Goal: Transaction & Acquisition: Purchase product/service

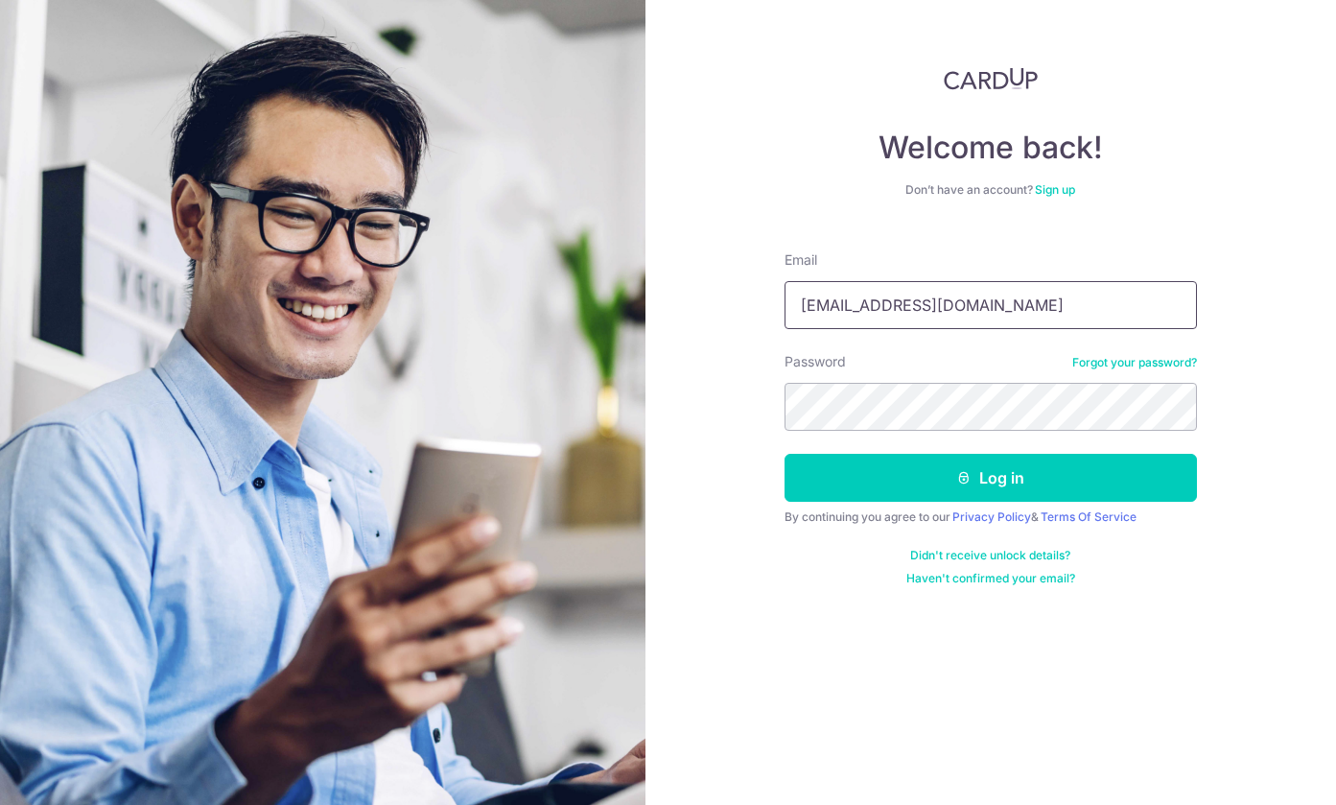
type input "rycho@mac.com"
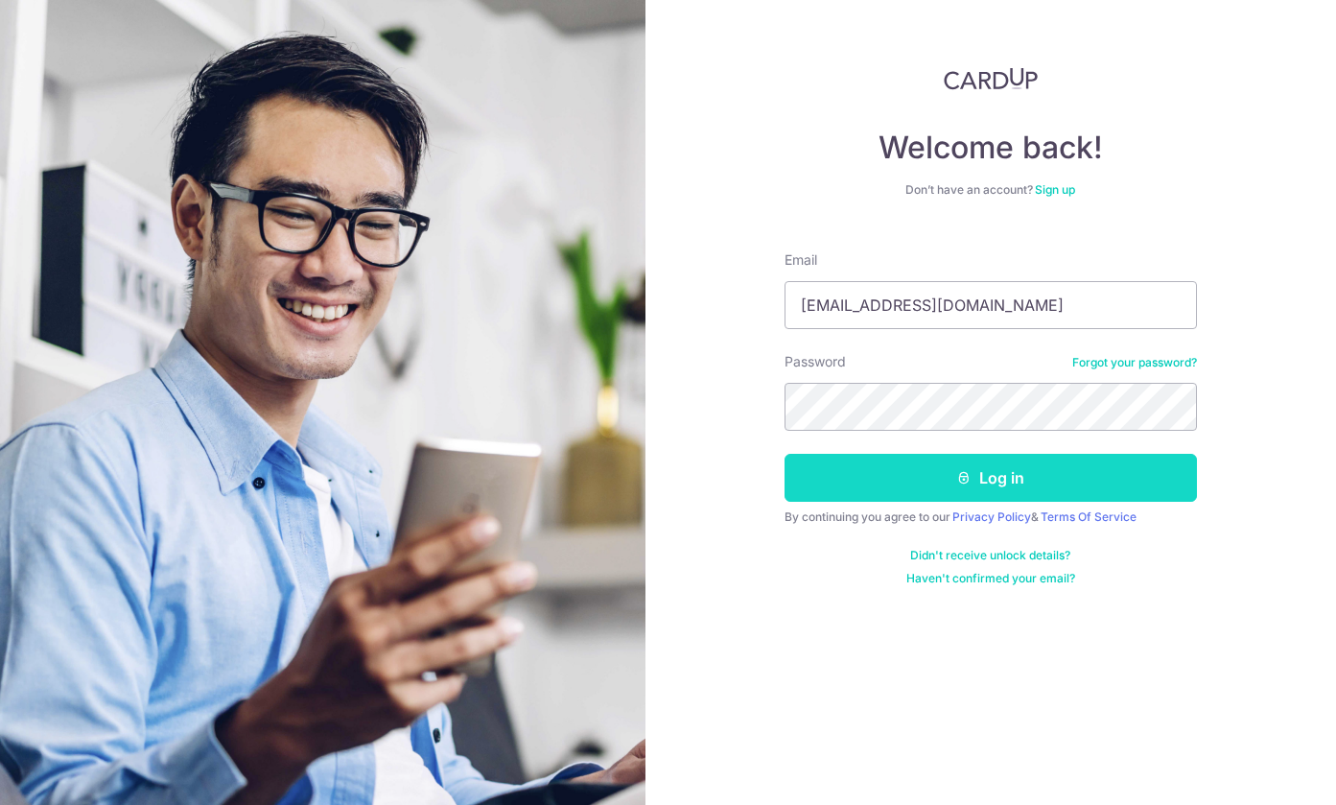
click at [978, 480] on button "Log in" at bounding box center [991, 478] width 413 height 48
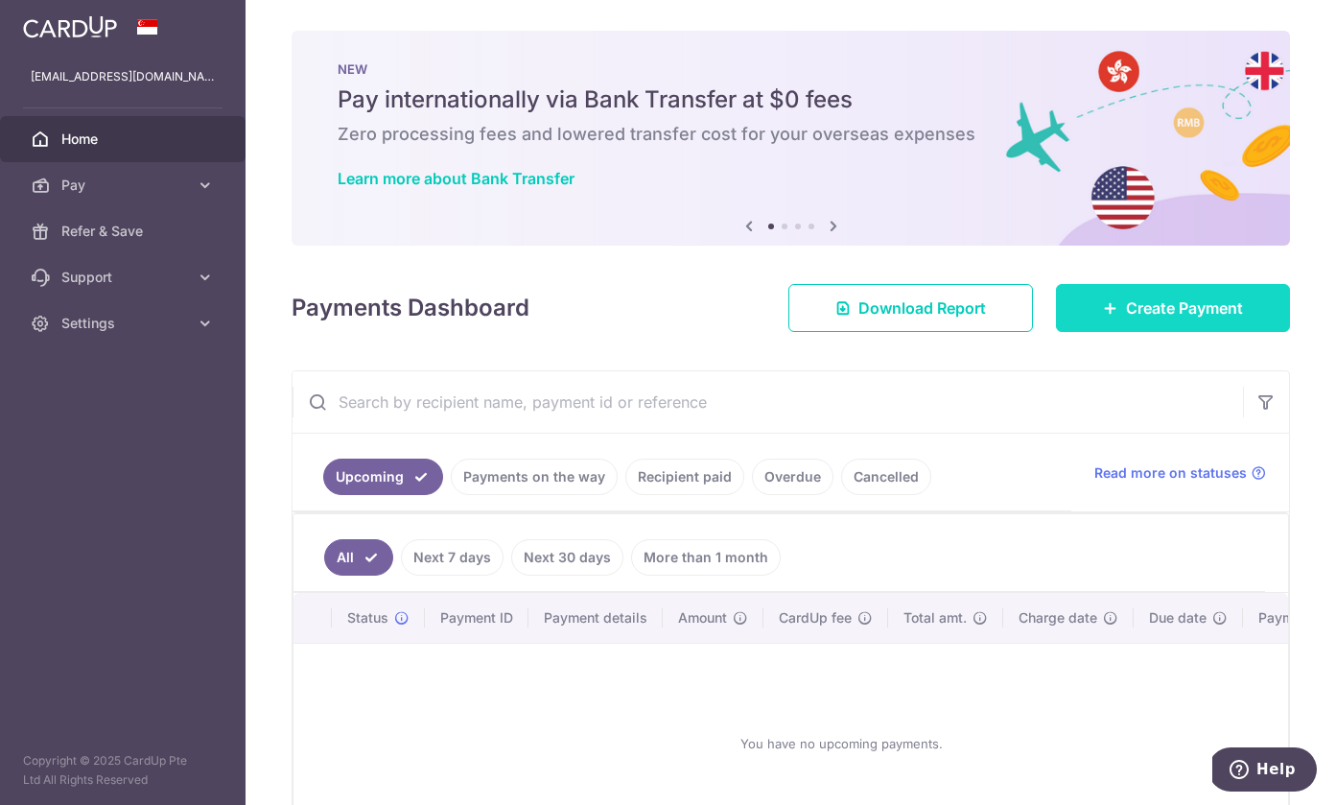
click at [1163, 303] on span "Create Payment" at bounding box center [1184, 307] width 117 height 23
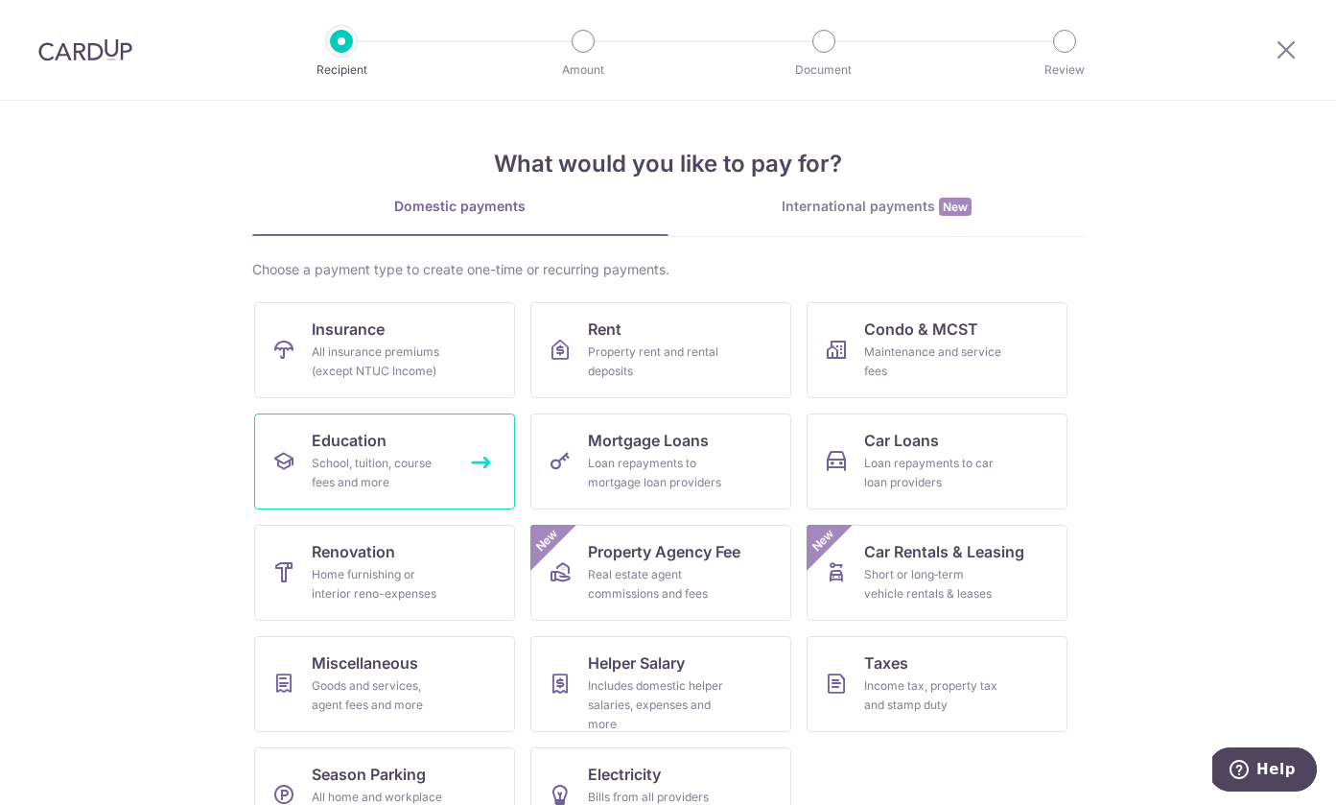
click at [360, 458] on div "School, tuition, course fees and more" at bounding box center [381, 473] width 138 height 38
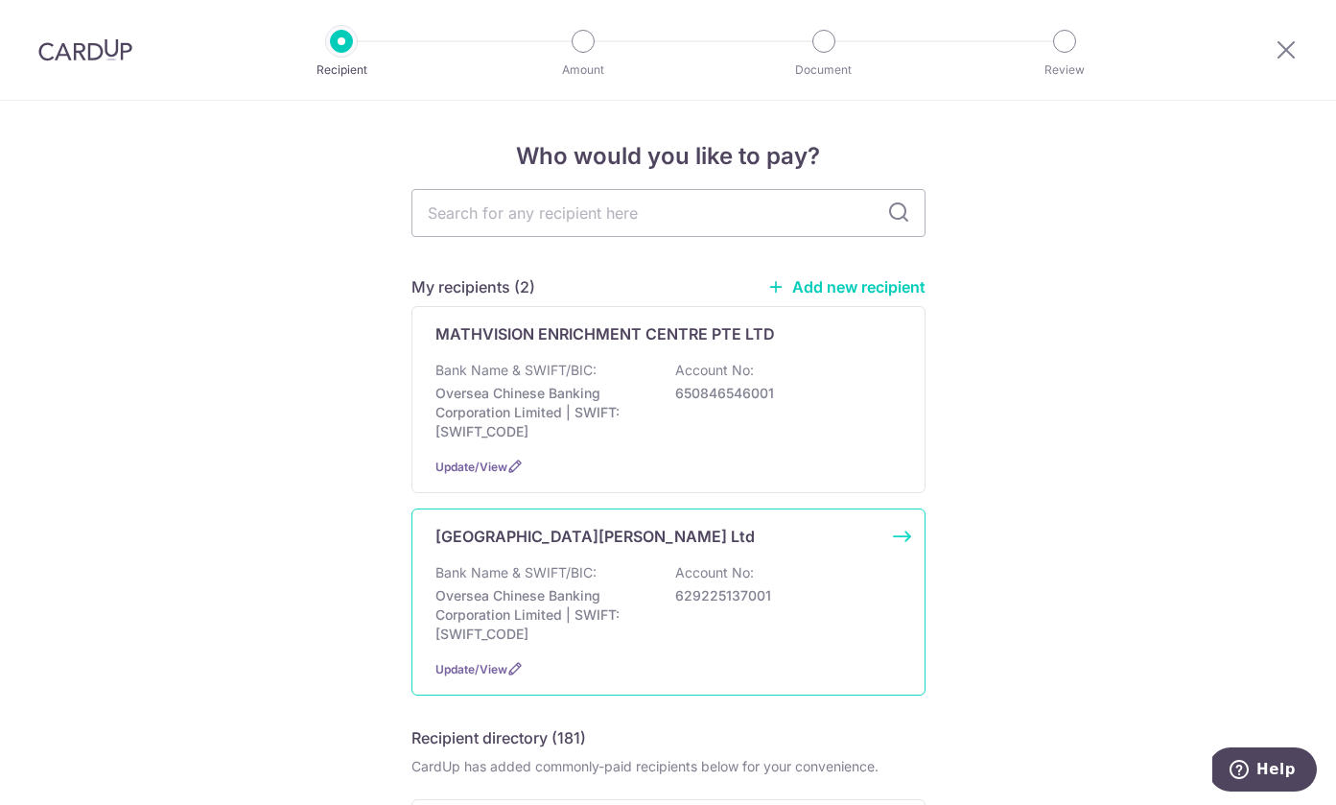
click at [568, 575] on p "Bank Name & SWIFT/BIC:" at bounding box center [516, 572] width 161 height 19
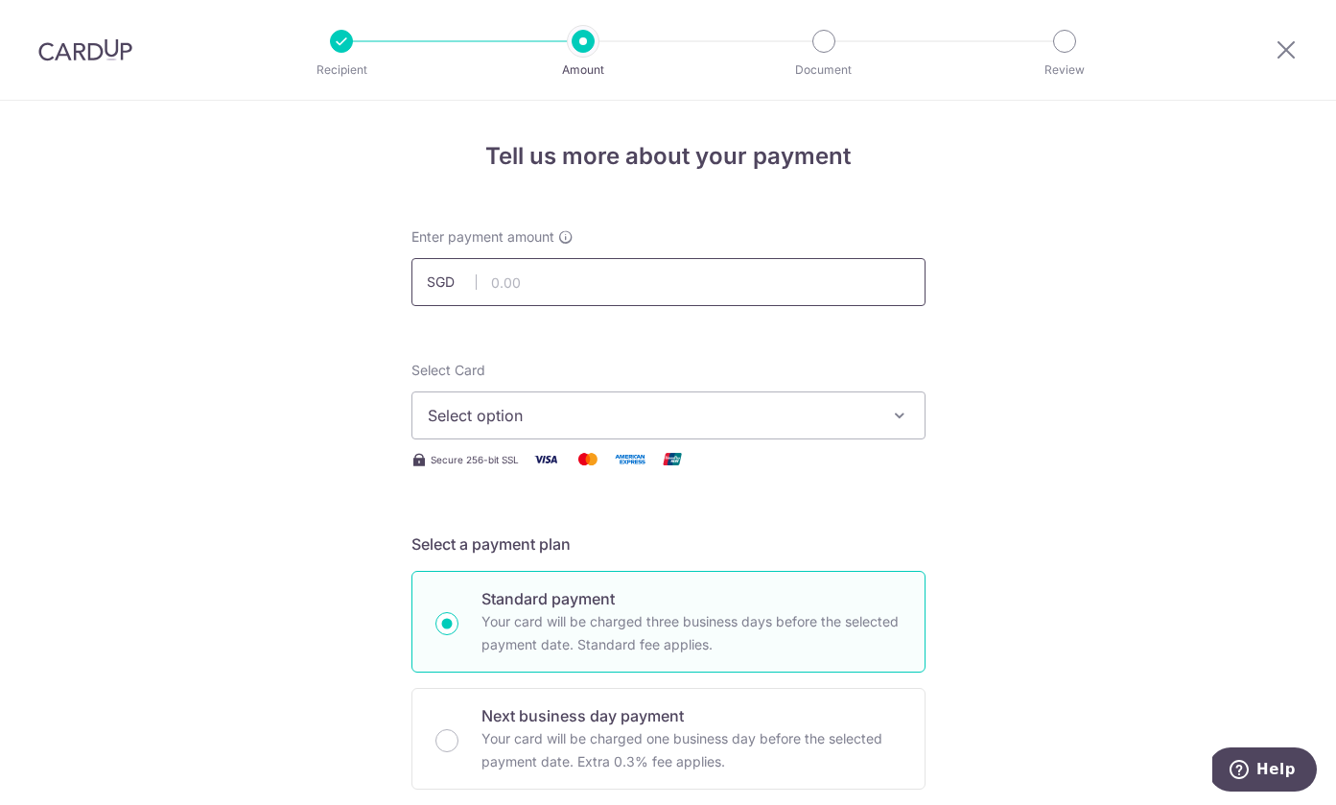
click at [548, 284] on input "text" at bounding box center [669, 282] width 514 height 48
type input "20,079.00"
click at [427, 431] on button "Select option" at bounding box center [669, 415] width 514 height 48
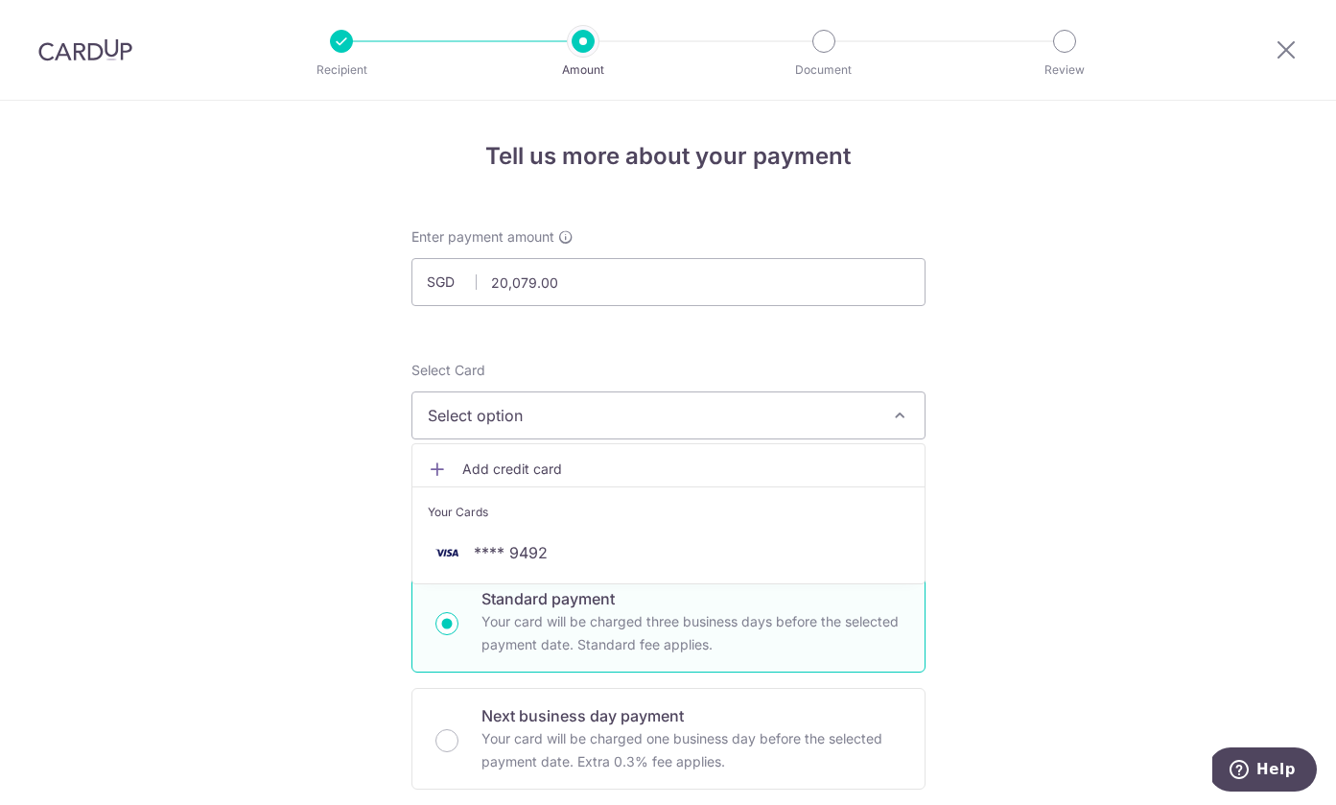
click at [494, 470] on span "Add credit card" at bounding box center [685, 469] width 447 height 19
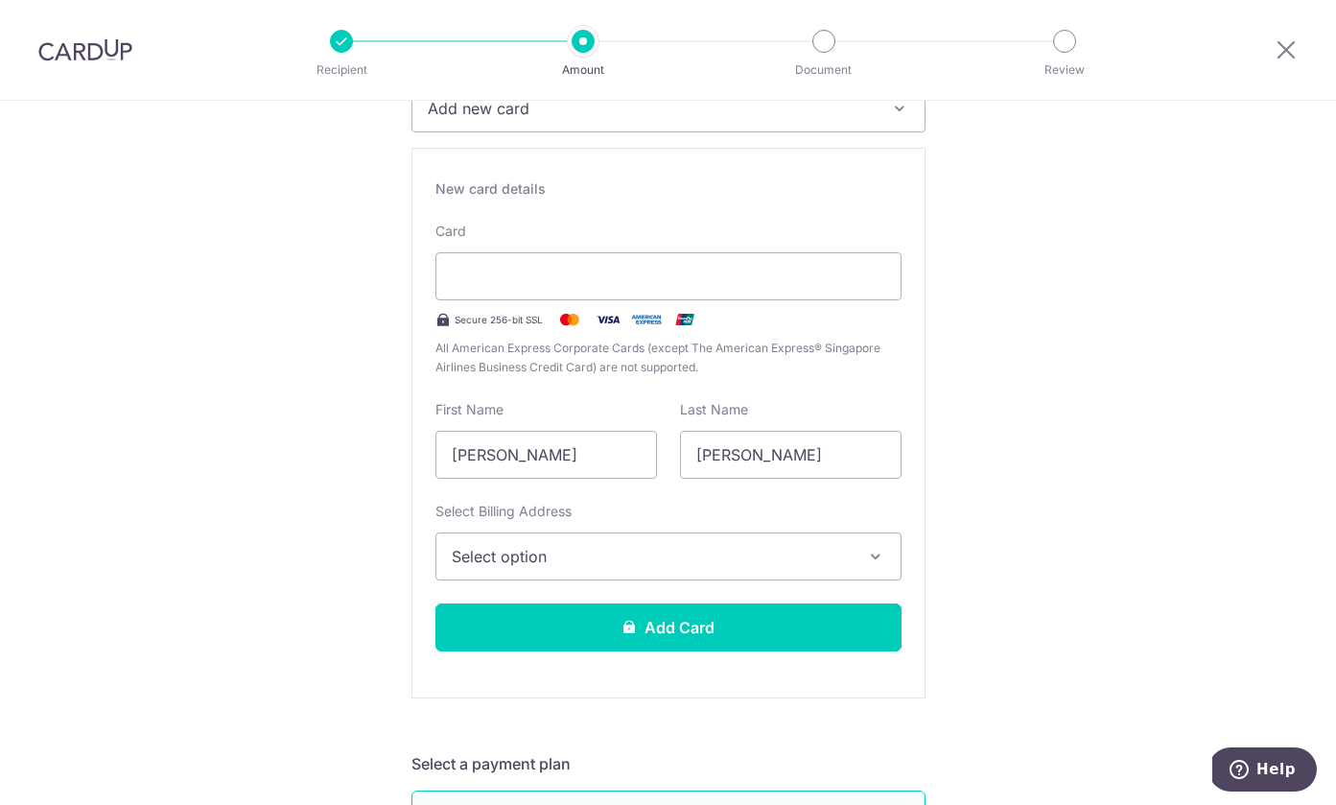
scroll to position [312, 0]
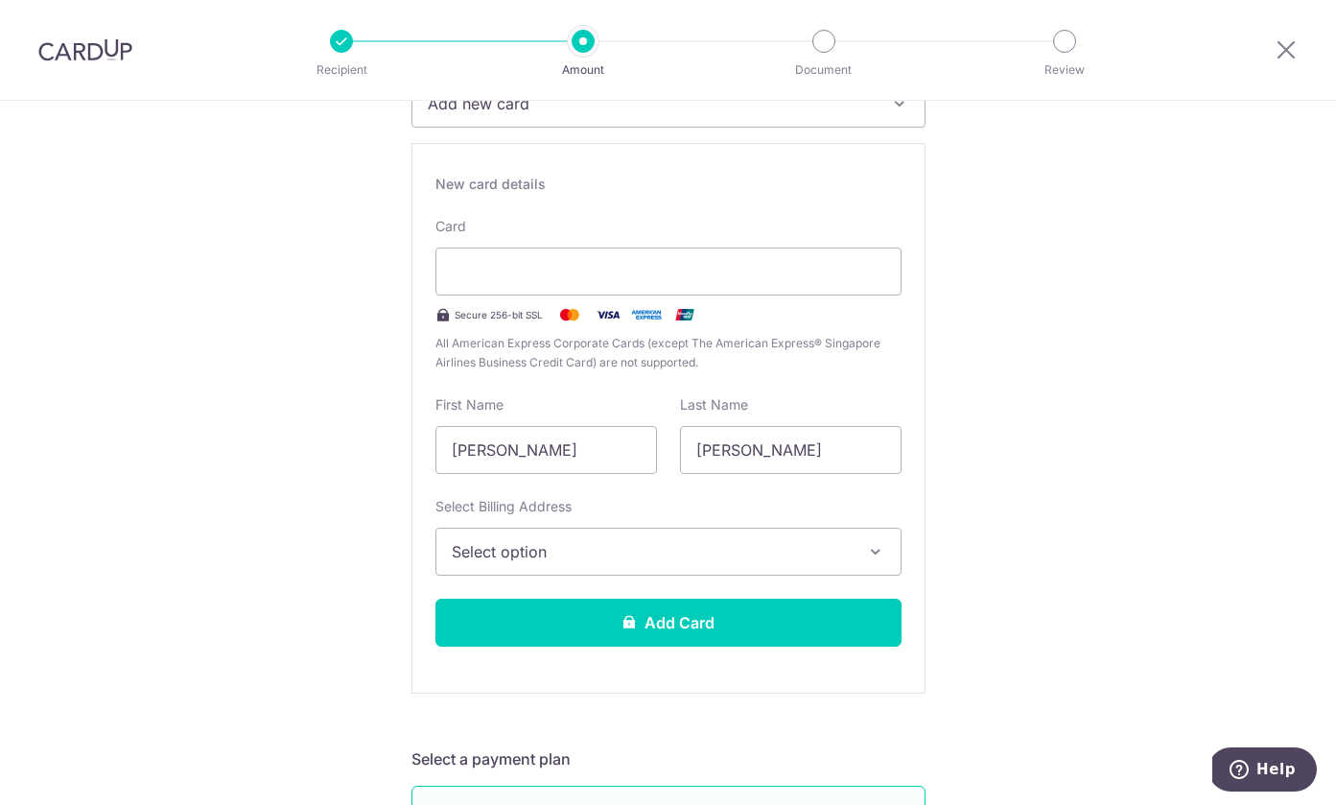
click at [547, 558] on span "Select option" at bounding box center [651, 551] width 399 height 23
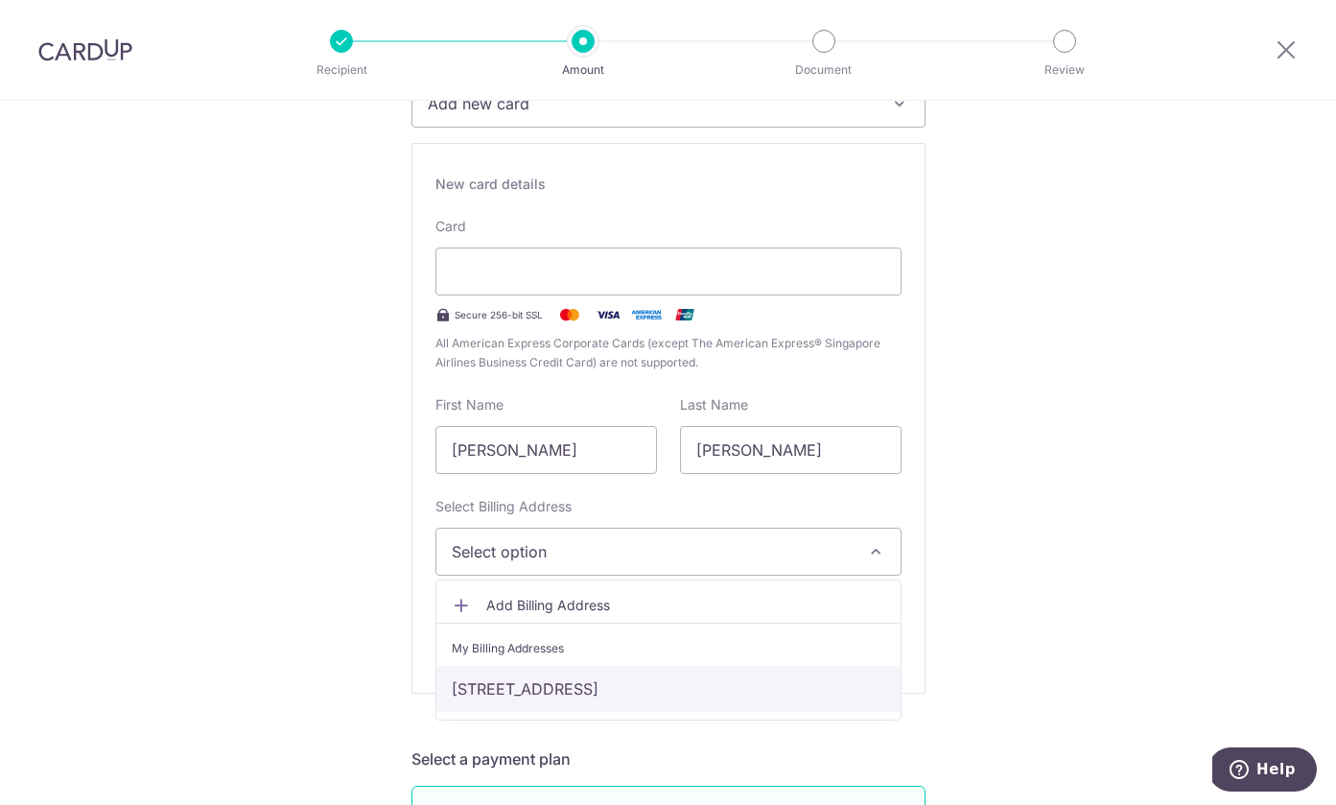
click at [507, 684] on link "[STREET_ADDRESS]" at bounding box center [669, 689] width 464 height 46
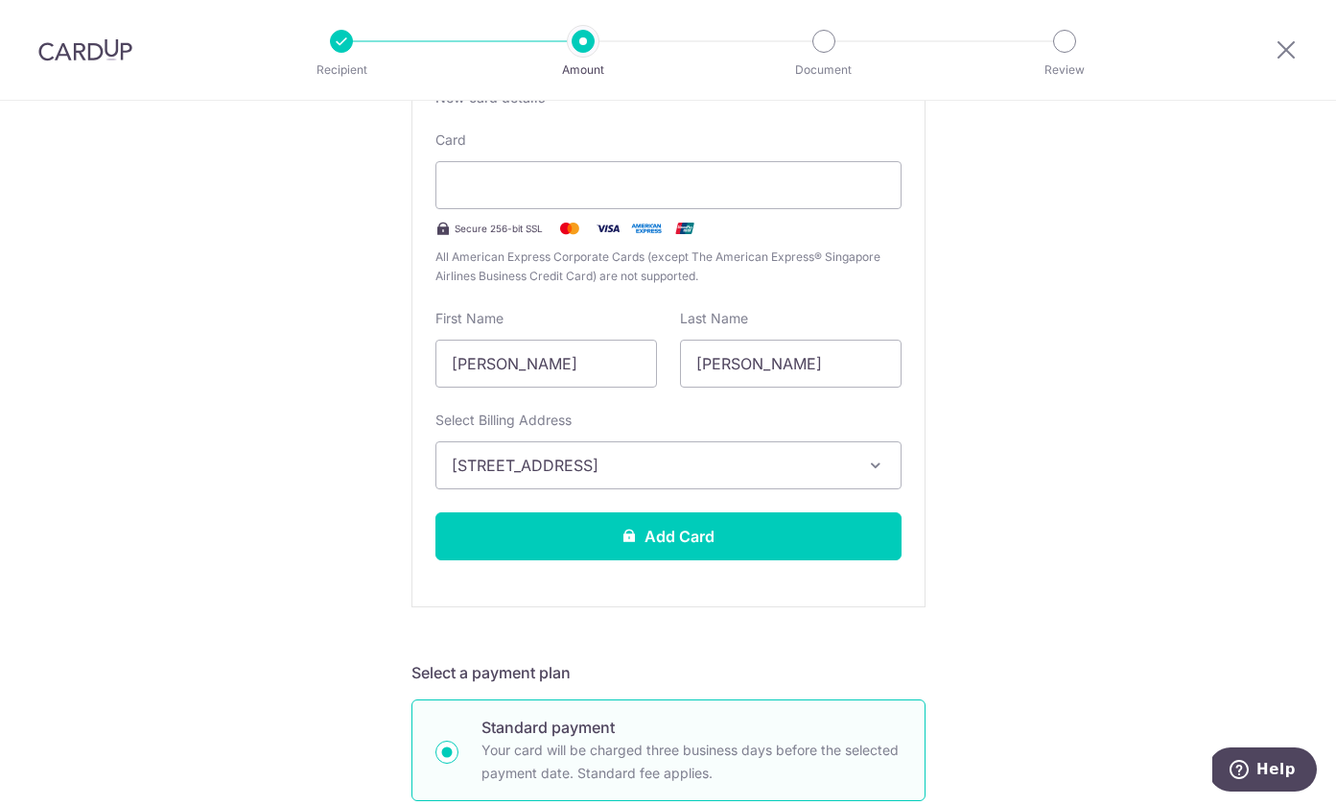
scroll to position [427, 0]
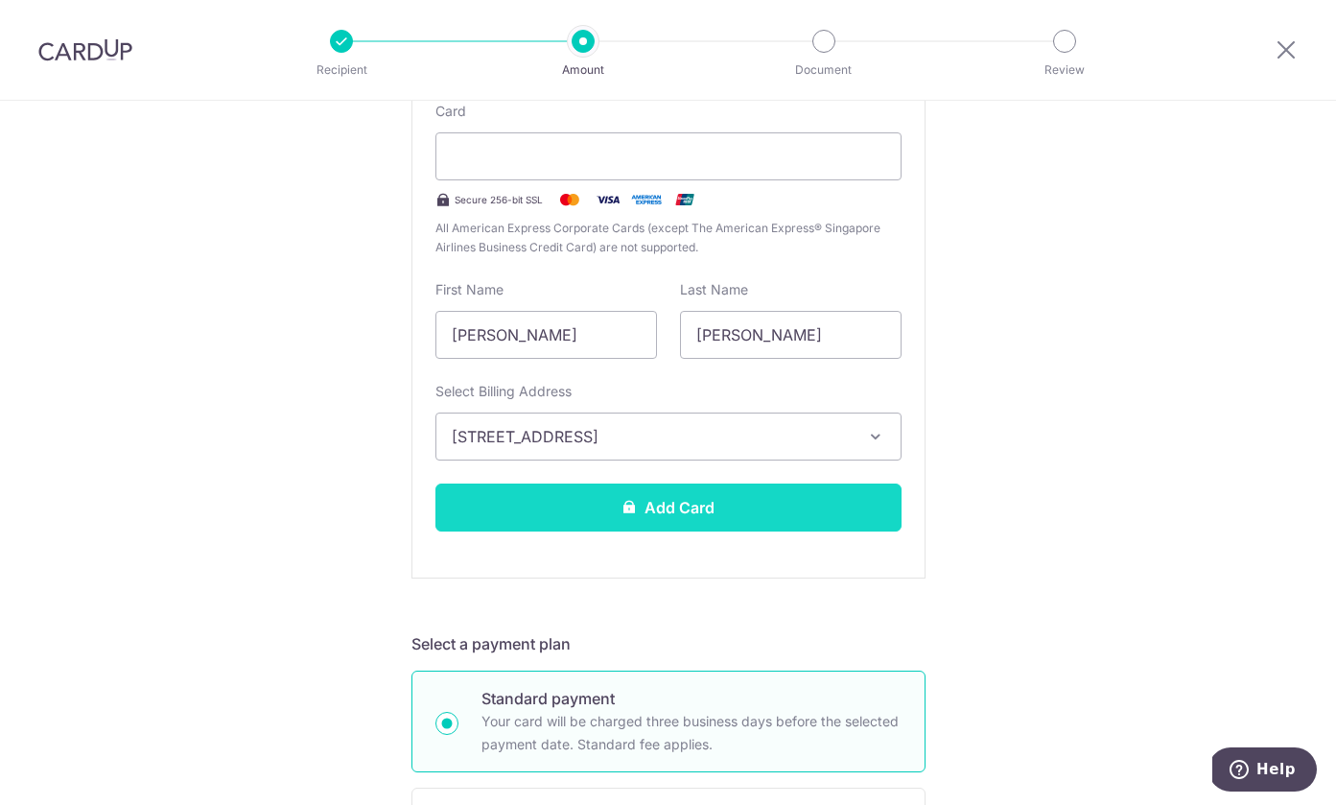
click at [674, 508] on button "Add Card" at bounding box center [669, 508] width 466 height 48
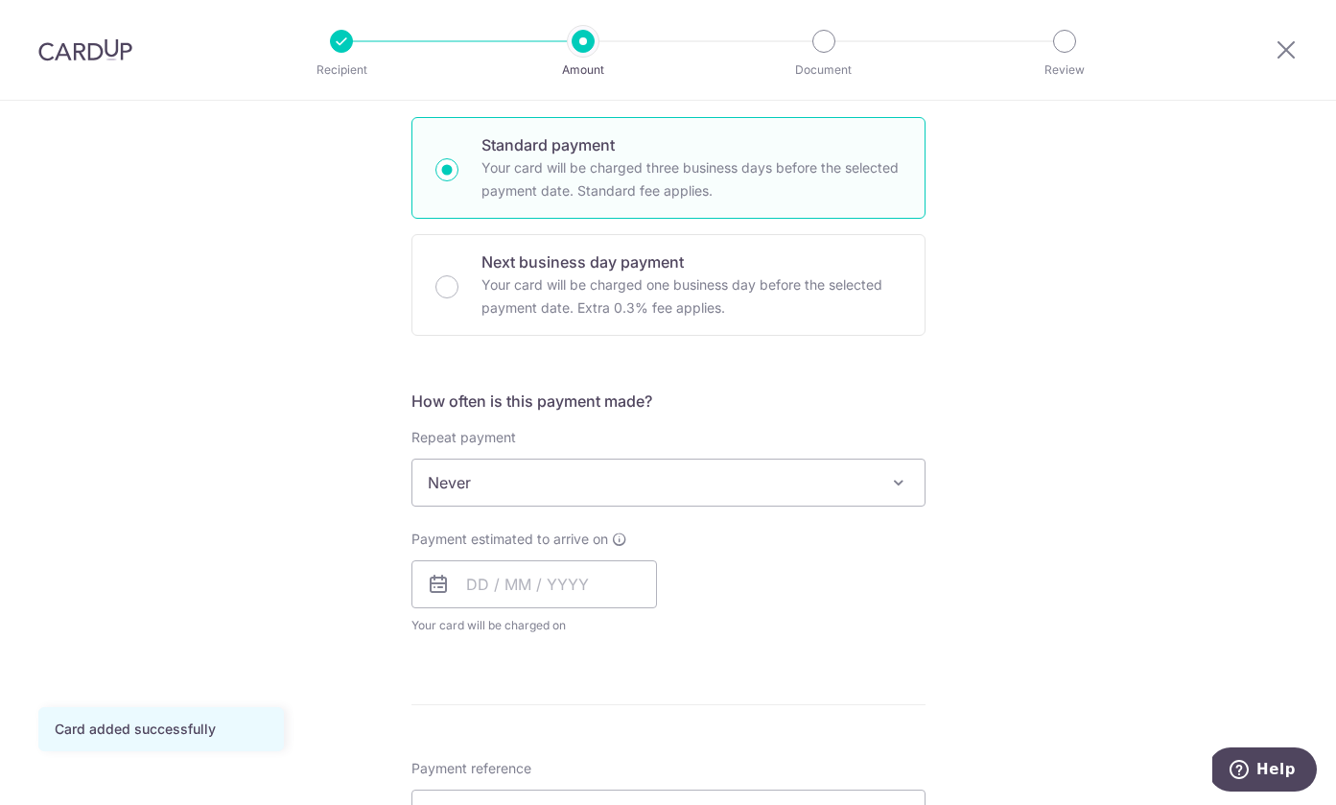
scroll to position [530, 0]
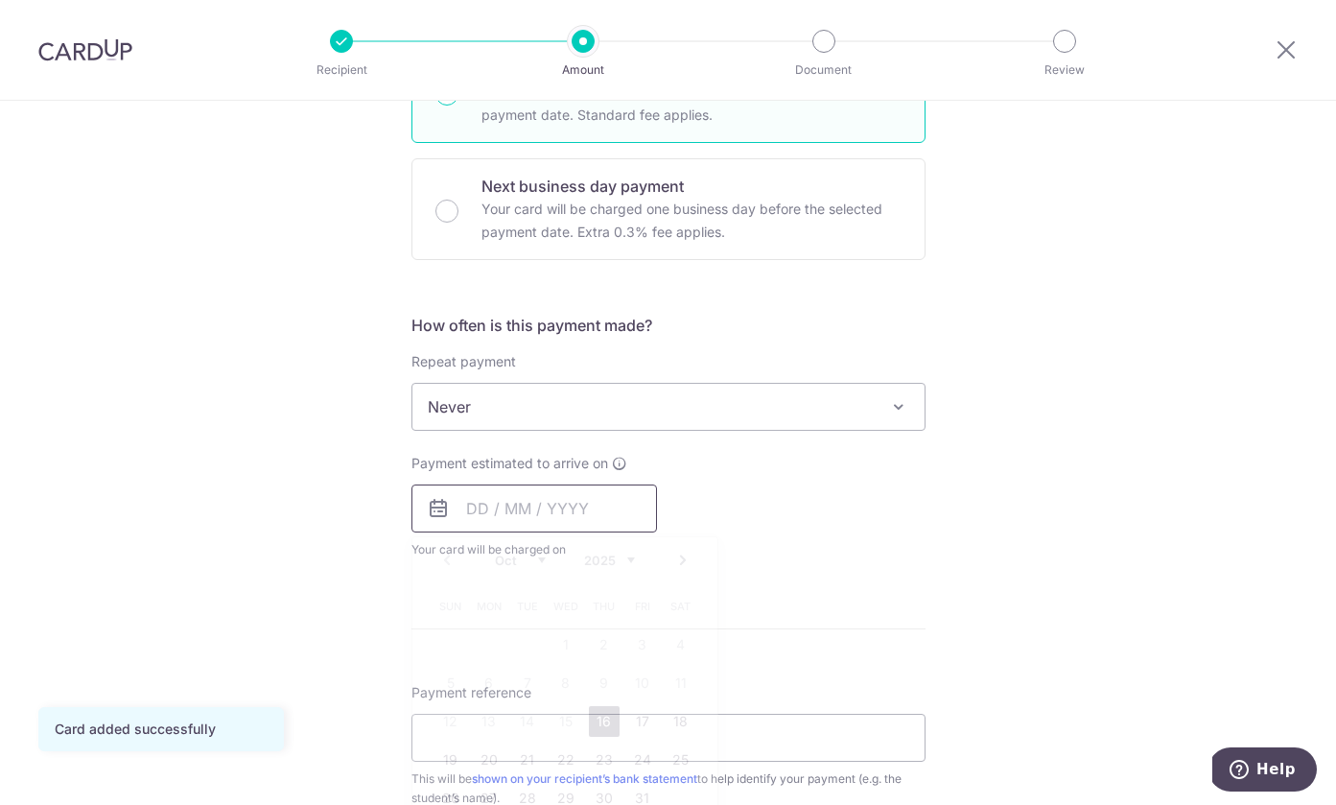
click at [475, 510] on input "text" at bounding box center [535, 508] width 246 height 48
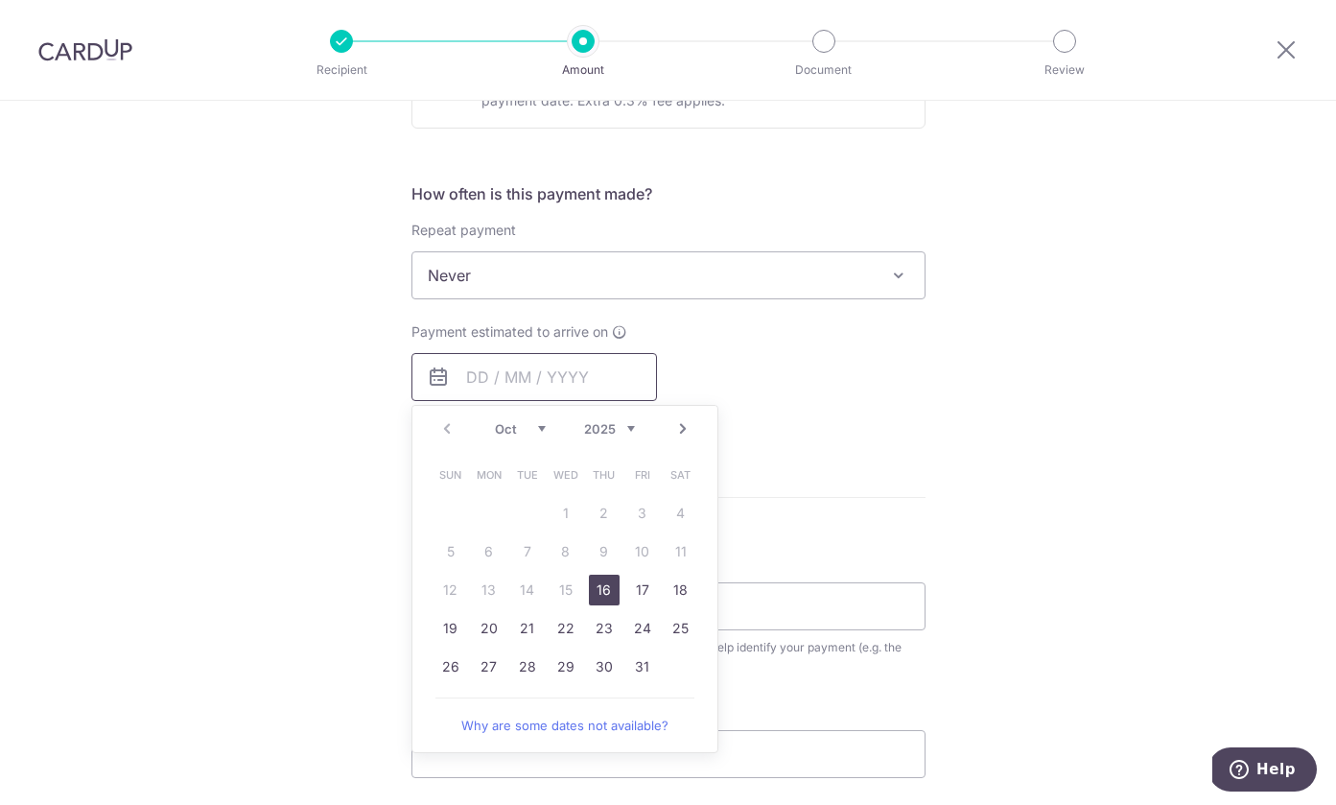
scroll to position [662, 0]
click at [484, 626] on link "20" at bounding box center [489, 627] width 31 height 31
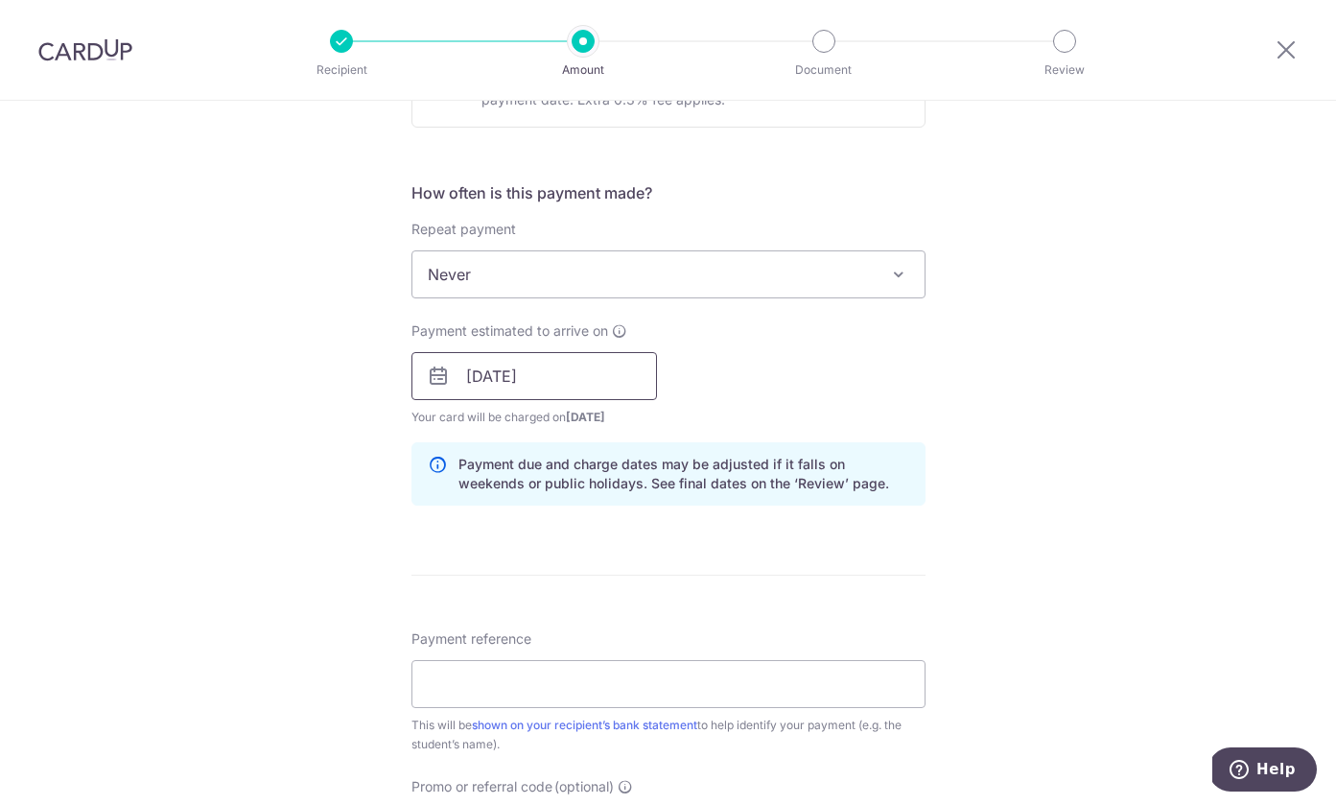
click at [511, 379] on input "20/10/2025" at bounding box center [535, 376] width 246 height 48
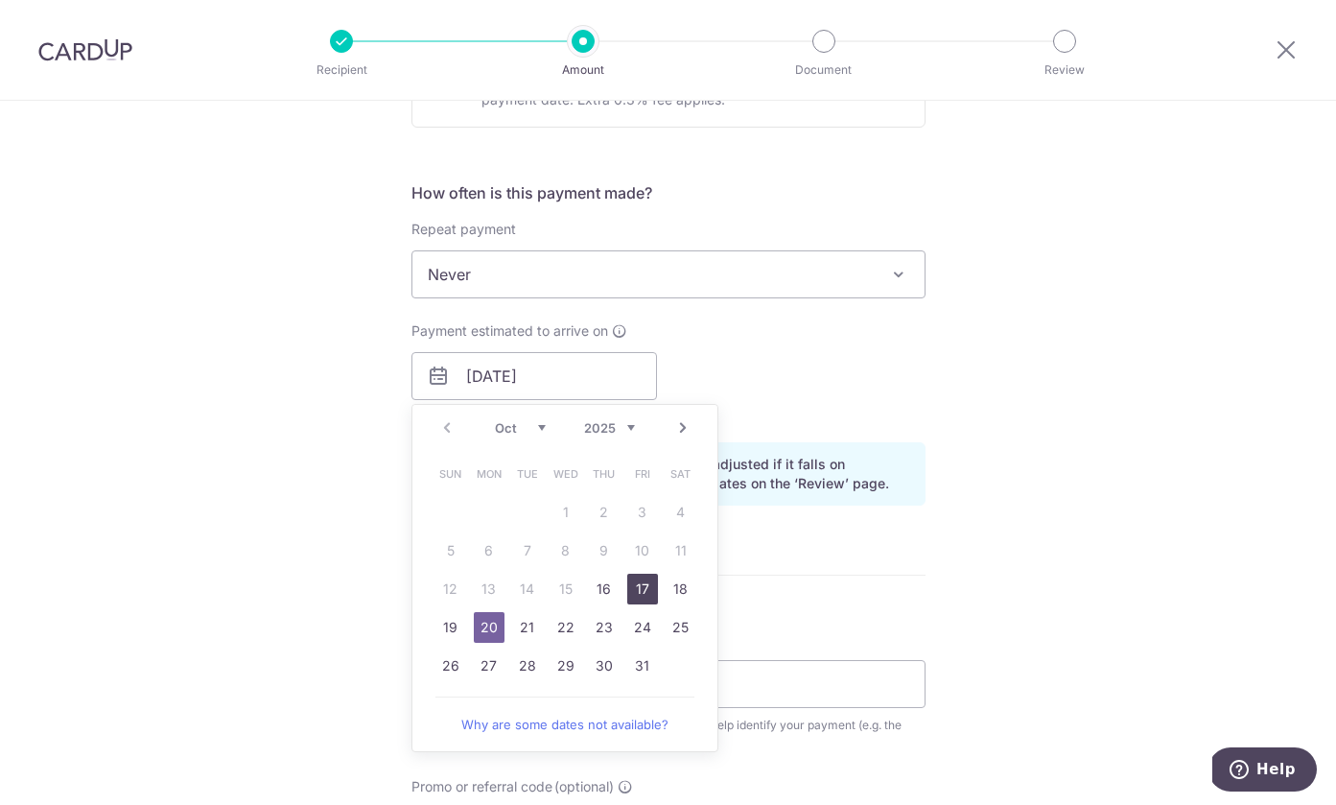
click at [638, 590] on link "17" at bounding box center [642, 589] width 31 height 31
type input "17/10/2025"
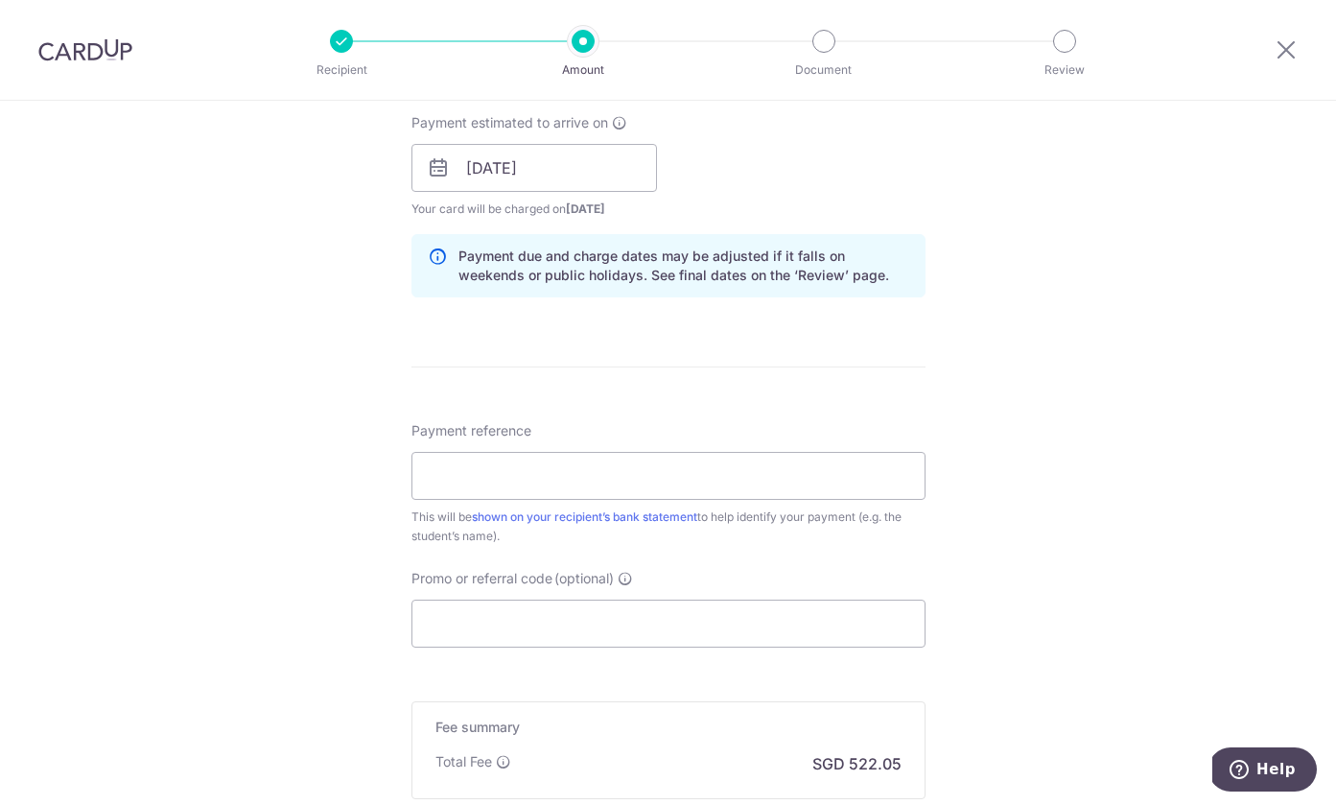
scroll to position [870, 0]
click at [441, 476] on input "Payment reference" at bounding box center [669, 476] width 514 height 48
type input "E25/27599"
click at [563, 625] on input "Promo or referral code (optional)" at bounding box center [669, 624] width 514 height 48
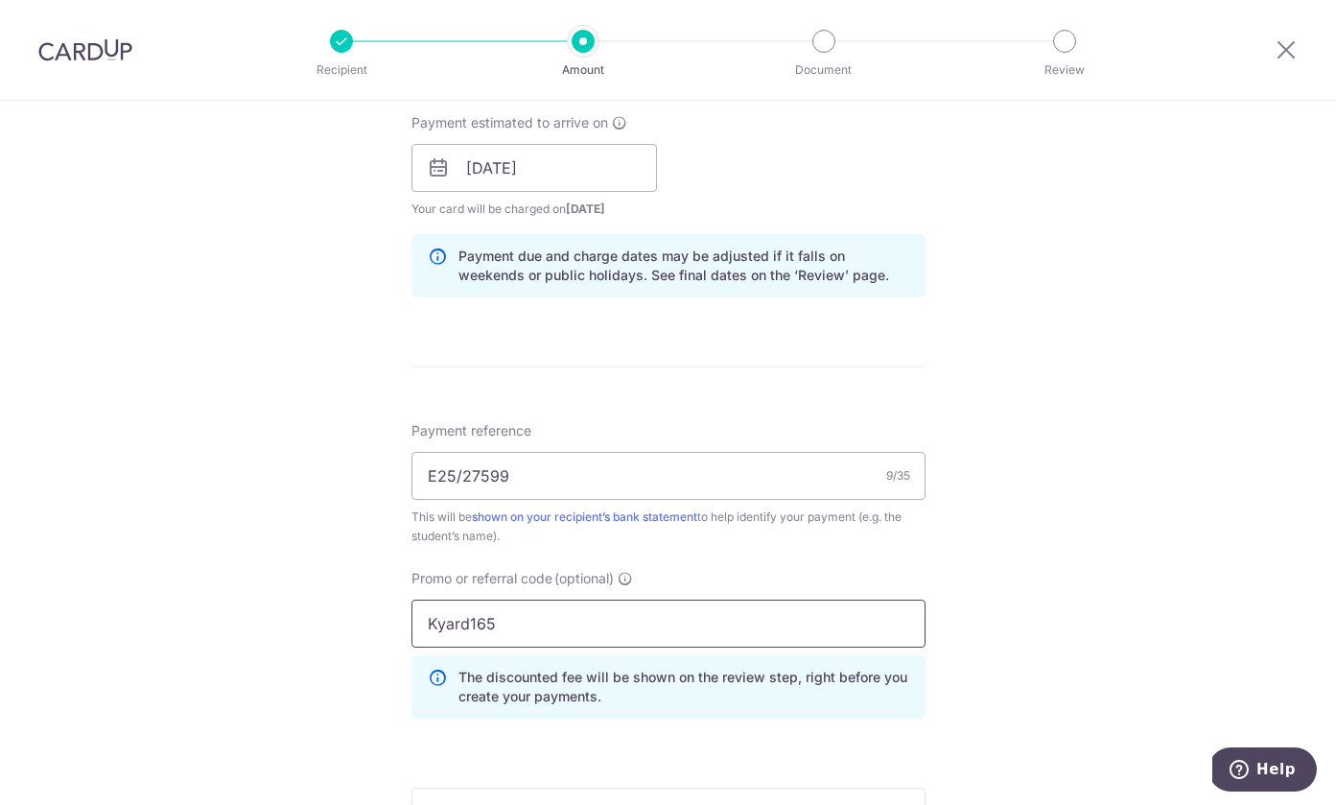
type input "Kyard165"
click at [250, 648] on div "Tell us more about your payment Enter payment amount SGD 20,079.00 20079.00 Car…" at bounding box center [668, 181] width 1336 height 1900
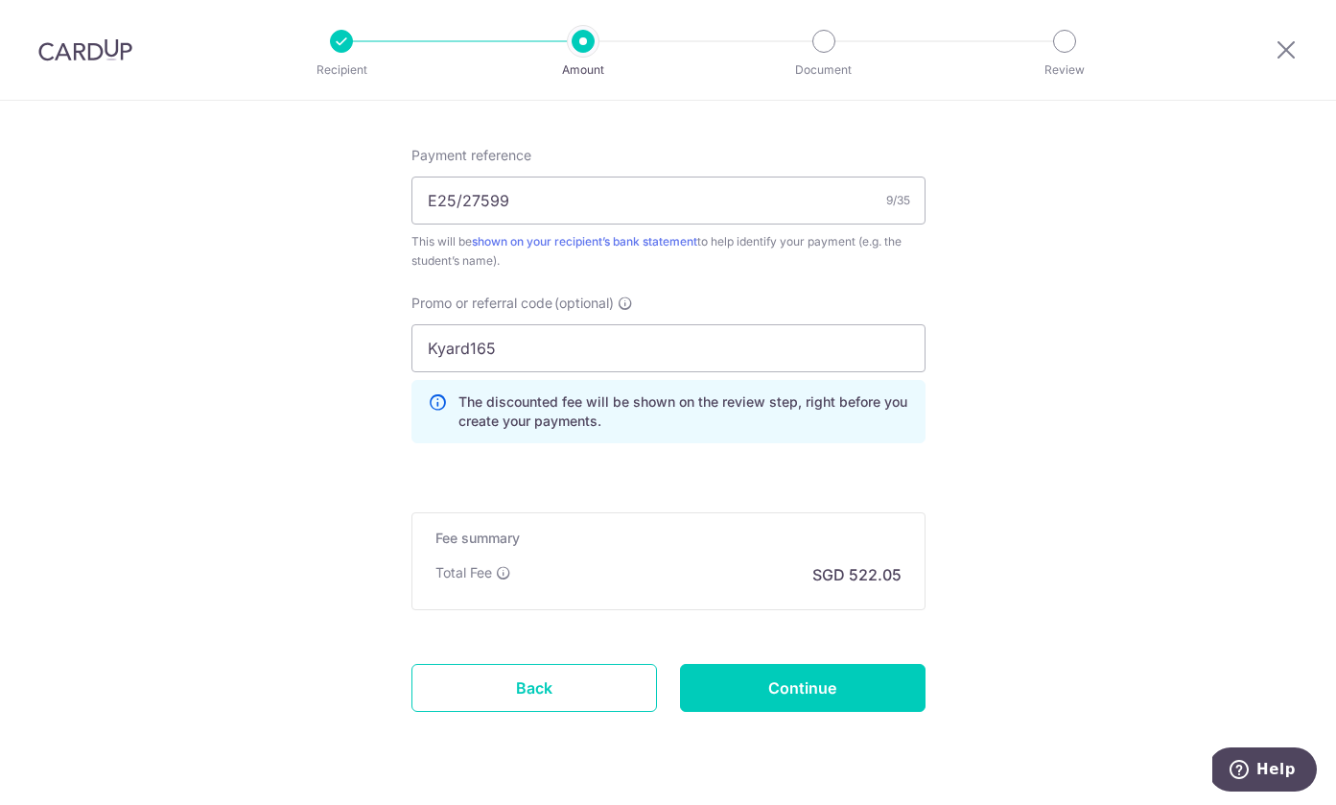
scroll to position [1145, 0]
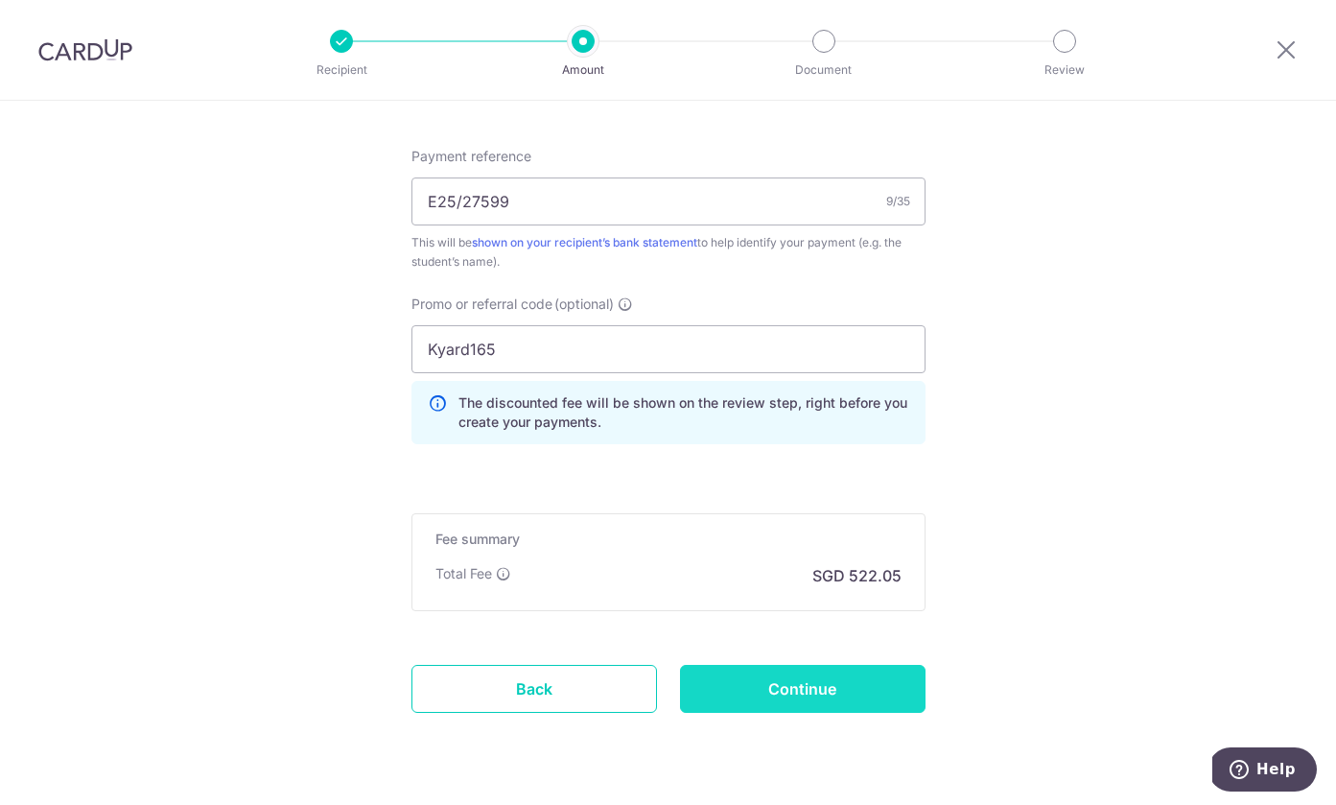
click at [800, 694] on input "Continue" at bounding box center [803, 689] width 246 height 48
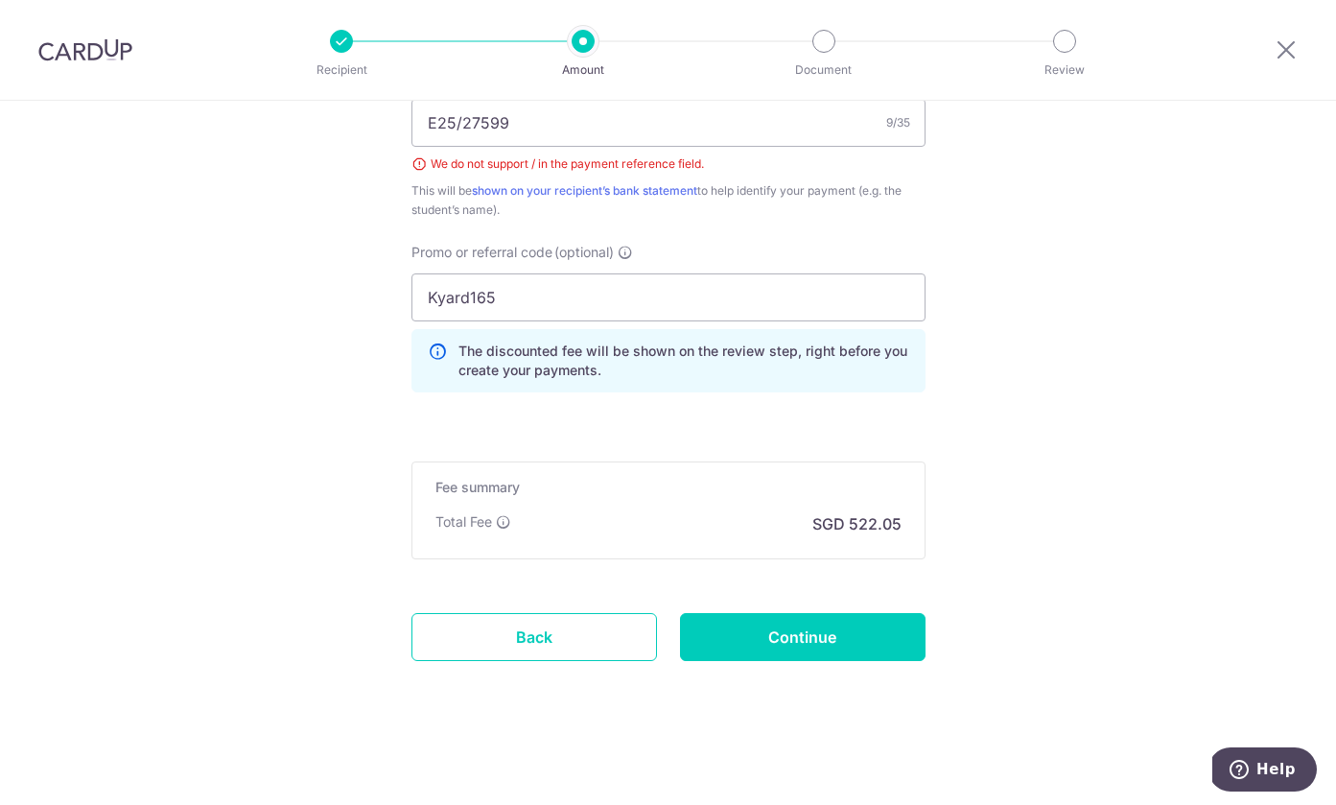
scroll to position [1115, 0]
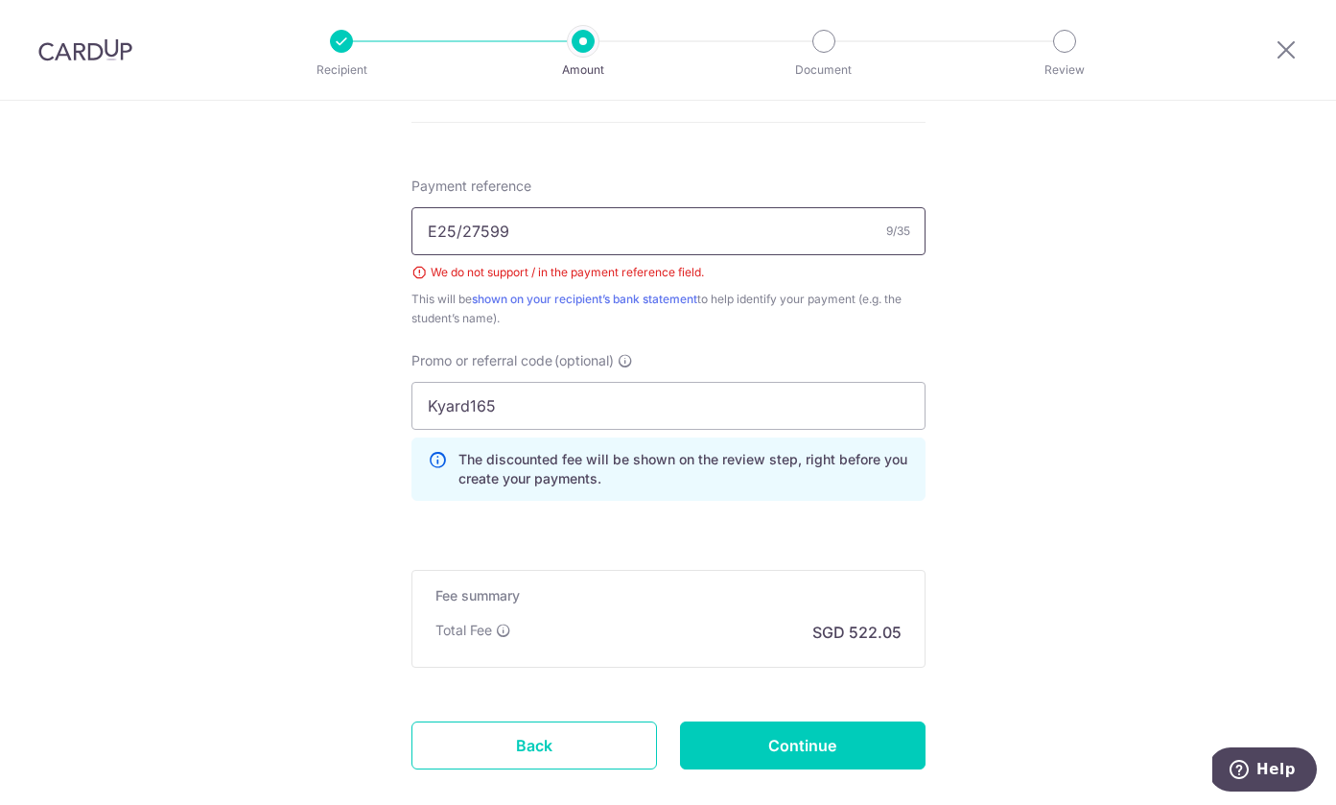
click at [460, 232] on input "E25/27599" at bounding box center [669, 231] width 514 height 48
type input "E25 27599"
click at [798, 744] on input "Continue" at bounding box center [803, 745] width 246 height 48
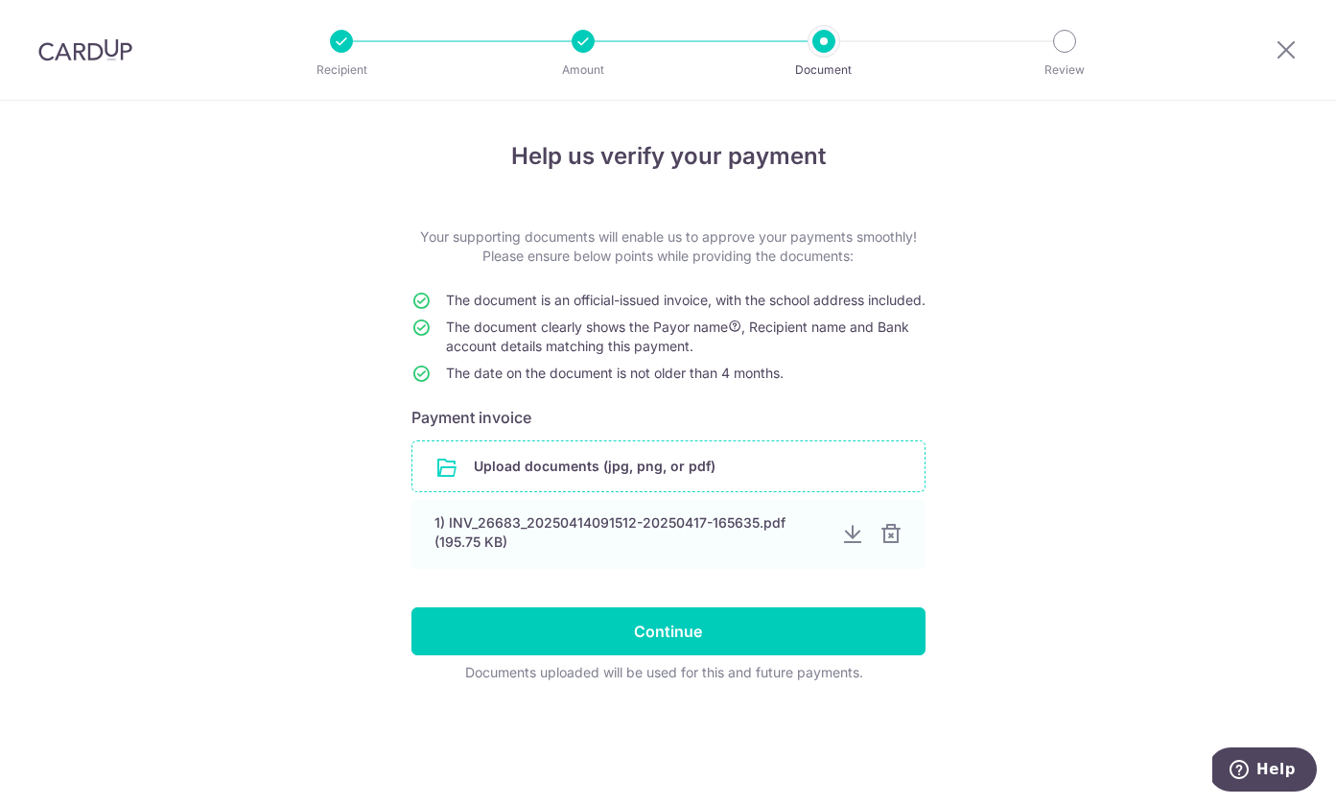
click at [554, 486] on input "file" at bounding box center [669, 466] width 512 height 50
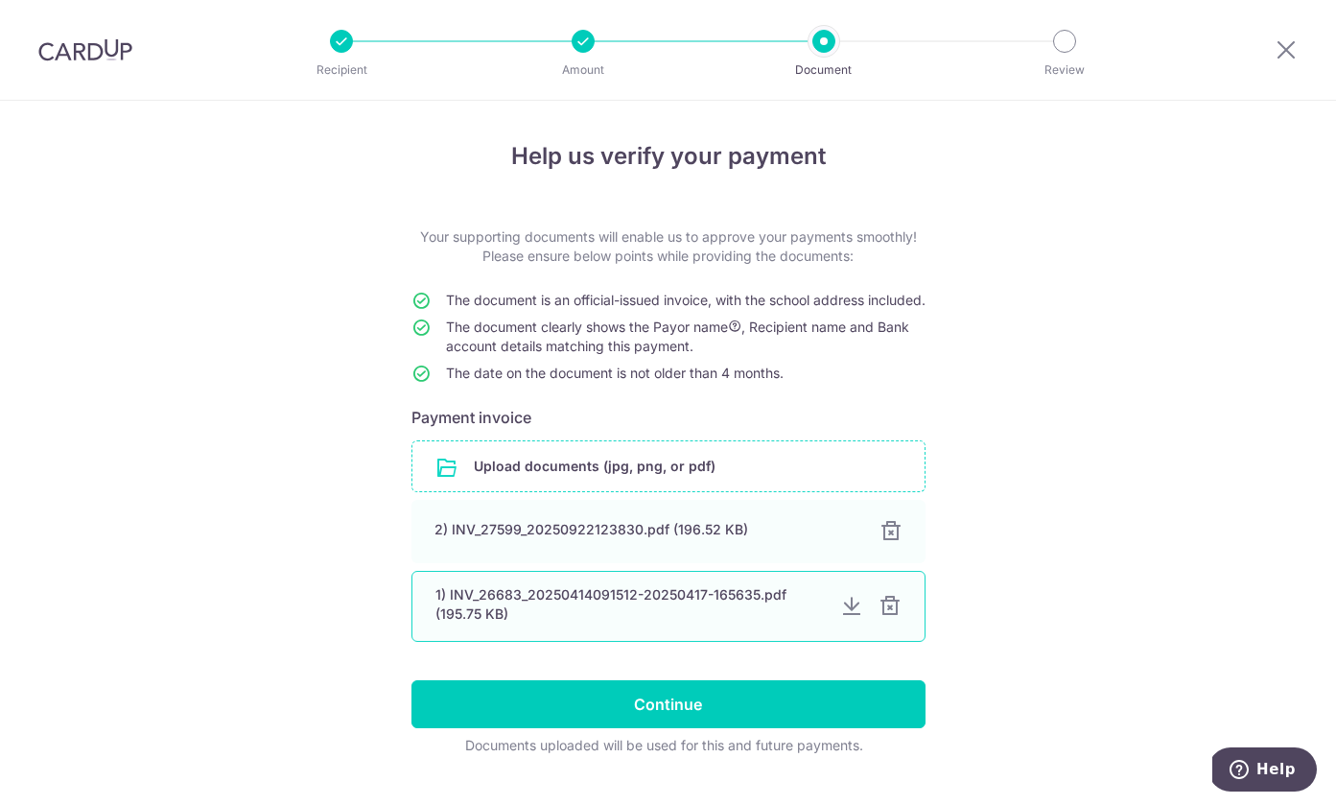
click at [887, 618] on div at bounding box center [890, 606] width 23 height 23
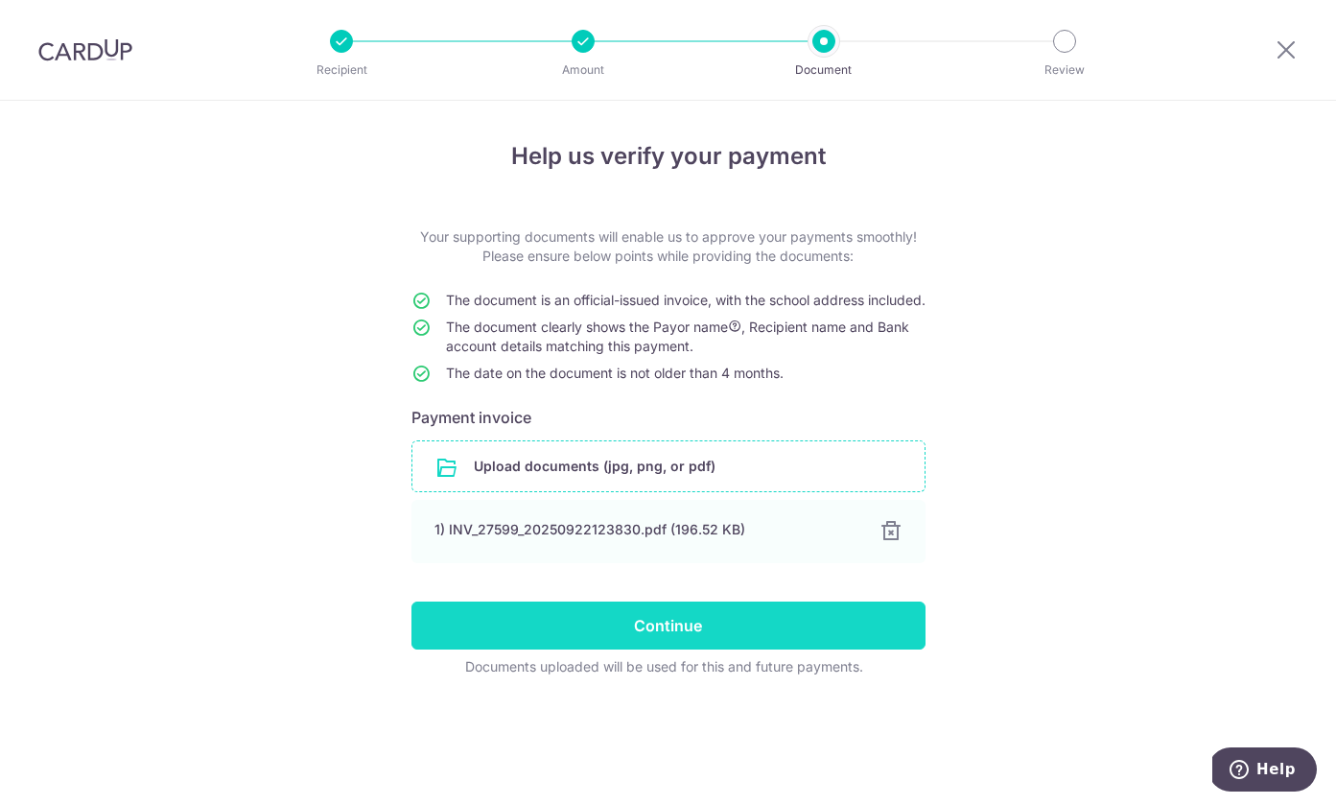
click at [671, 645] on input "Continue" at bounding box center [669, 626] width 514 height 48
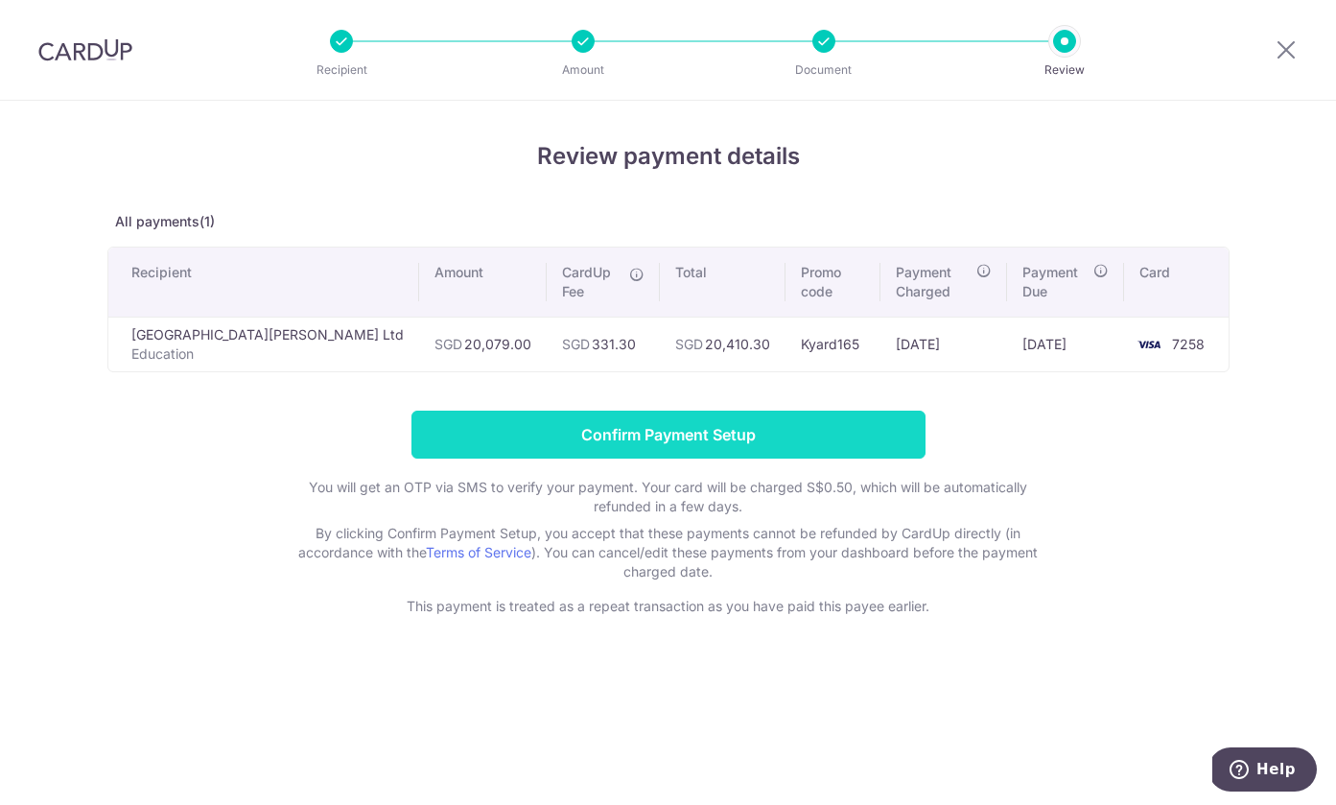
click at [659, 439] on input "Confirm Payment Setup" at bounding box center [669, 435] width 514 height 48
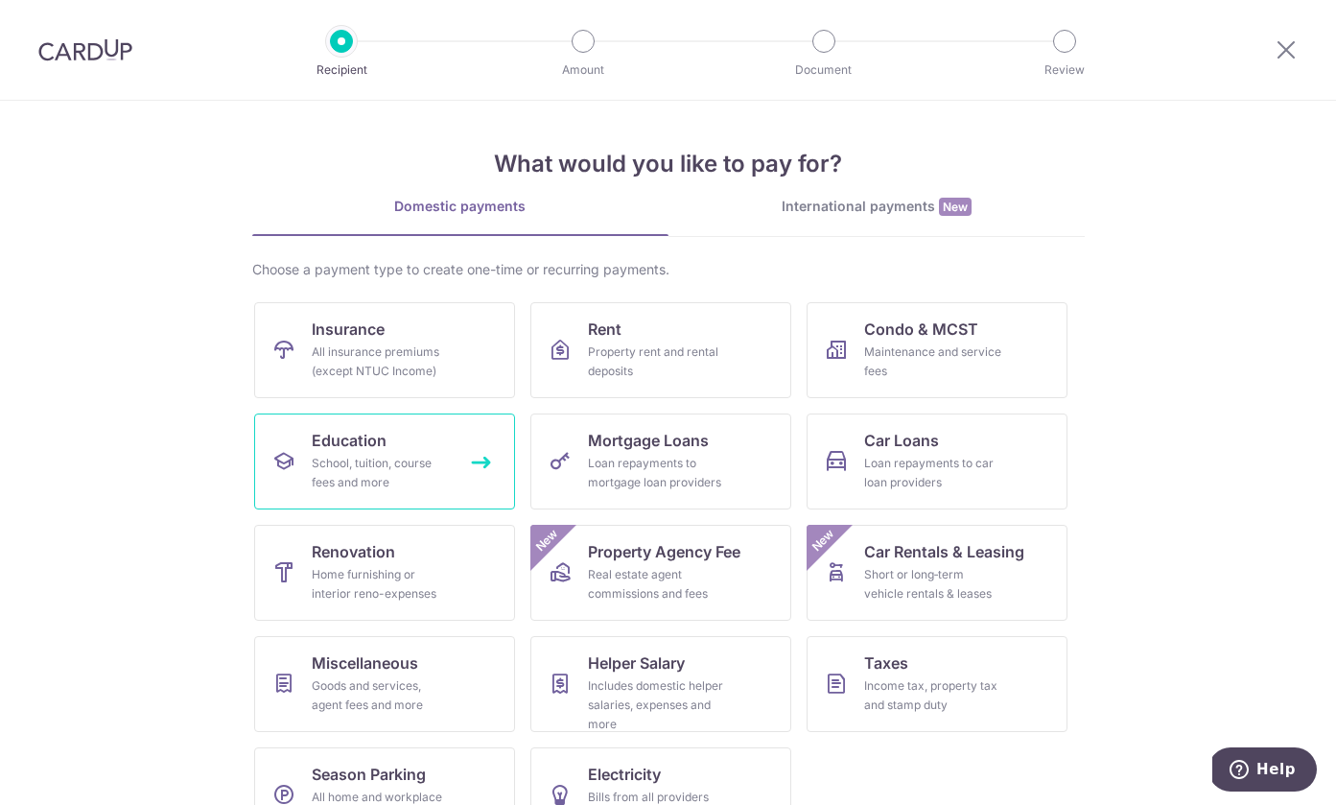
click at [342, 450] on span "Education" at bounding box center [349, 440] width 75 height 23
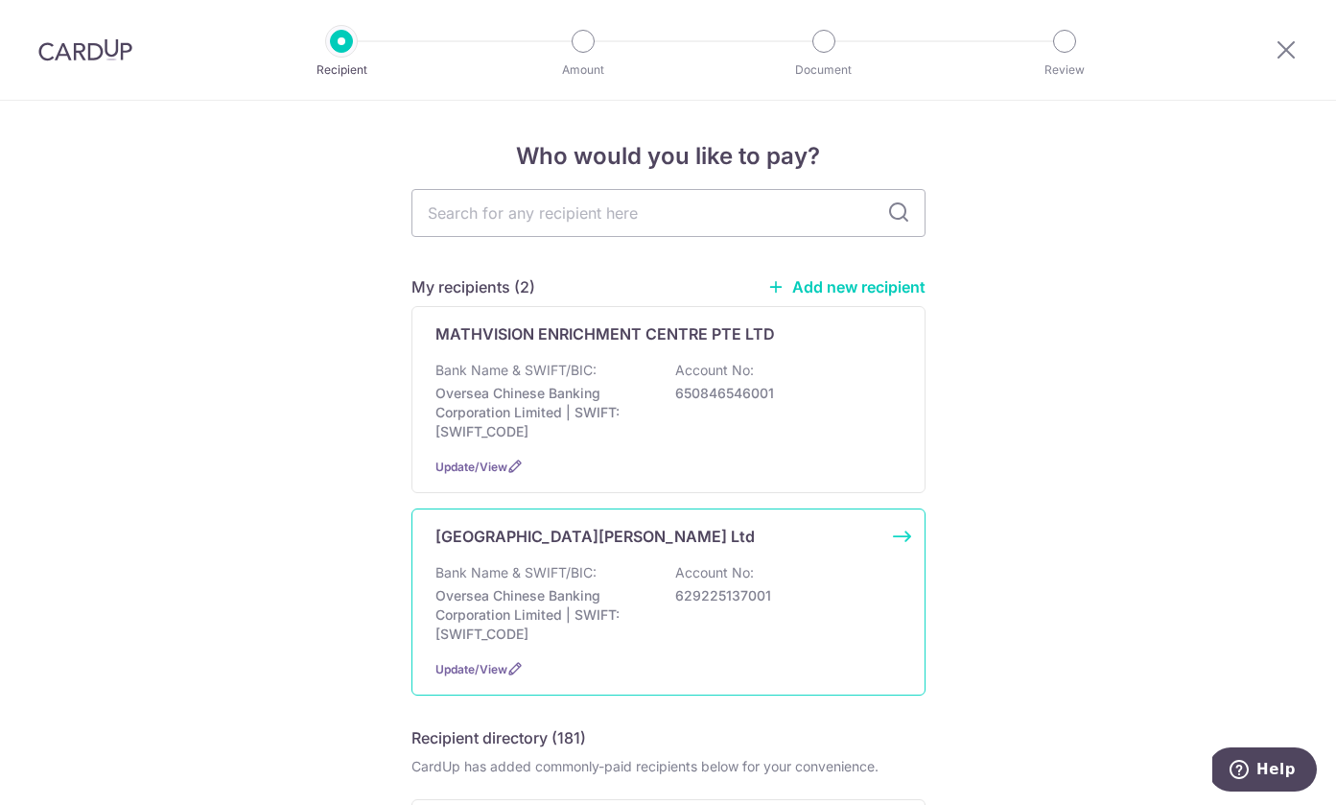
click at [555, 602] on p "Oversea Chinese Banking Corporation Limited | SWIFT: OCBCSGSGXXX" at bounding box center [543, 615] width 215 height 58
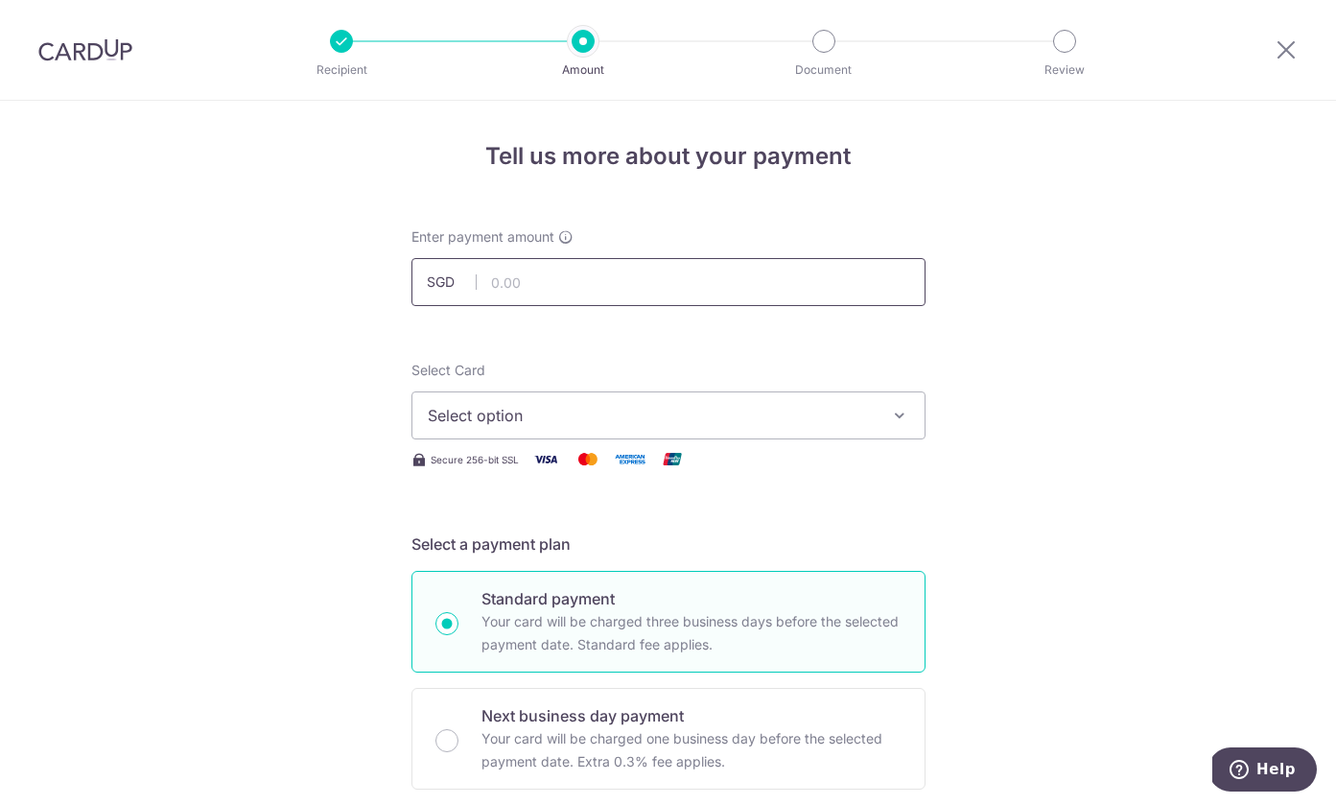
click at [568, 287] on input "text" at bounding box center [669, 282] width 514 height 48
type input "20,079.00"
click at [498, 410] on span "Select option" at bounding box center [651, 415] width 447 height 23
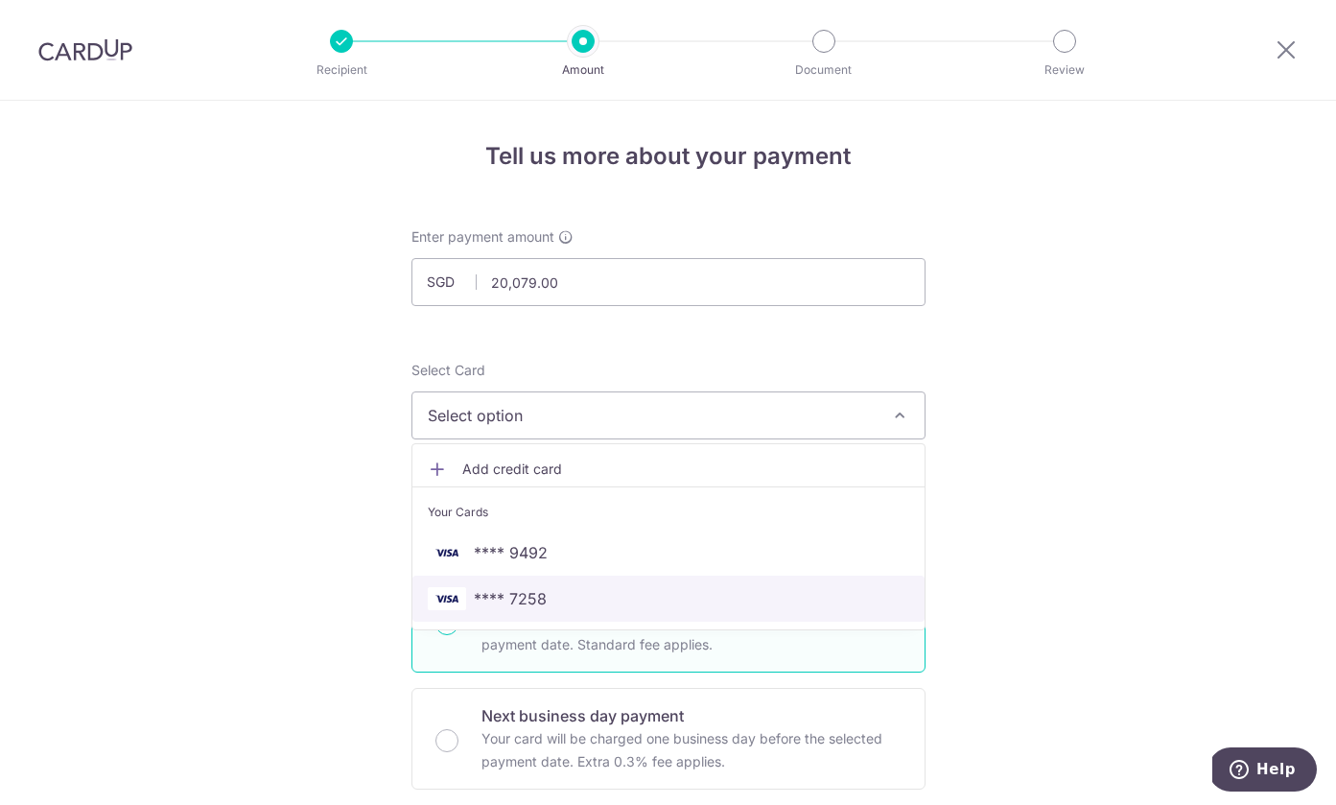
click at [488, 596] on span "**** 7258" at bounding box center [510, 598] width 73 height 23
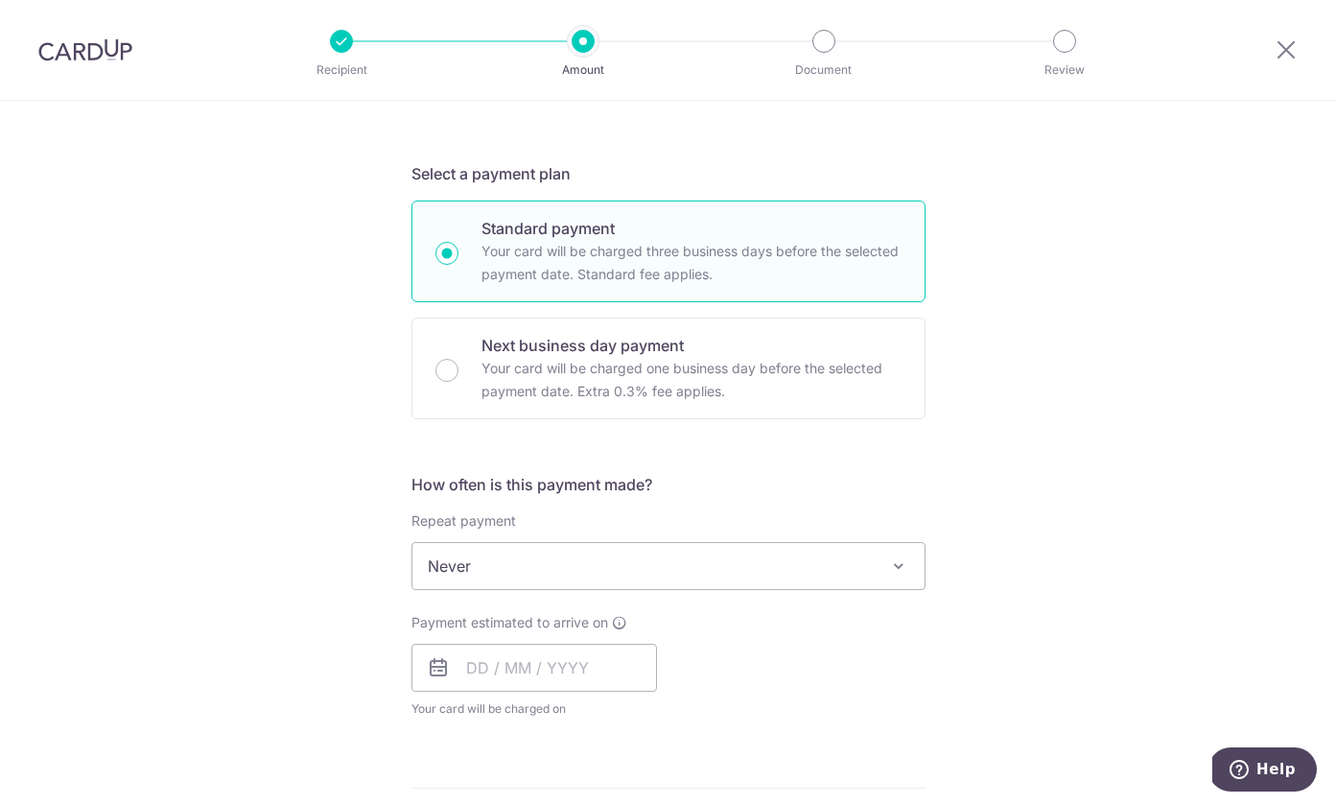
scroll to position [400, 0]
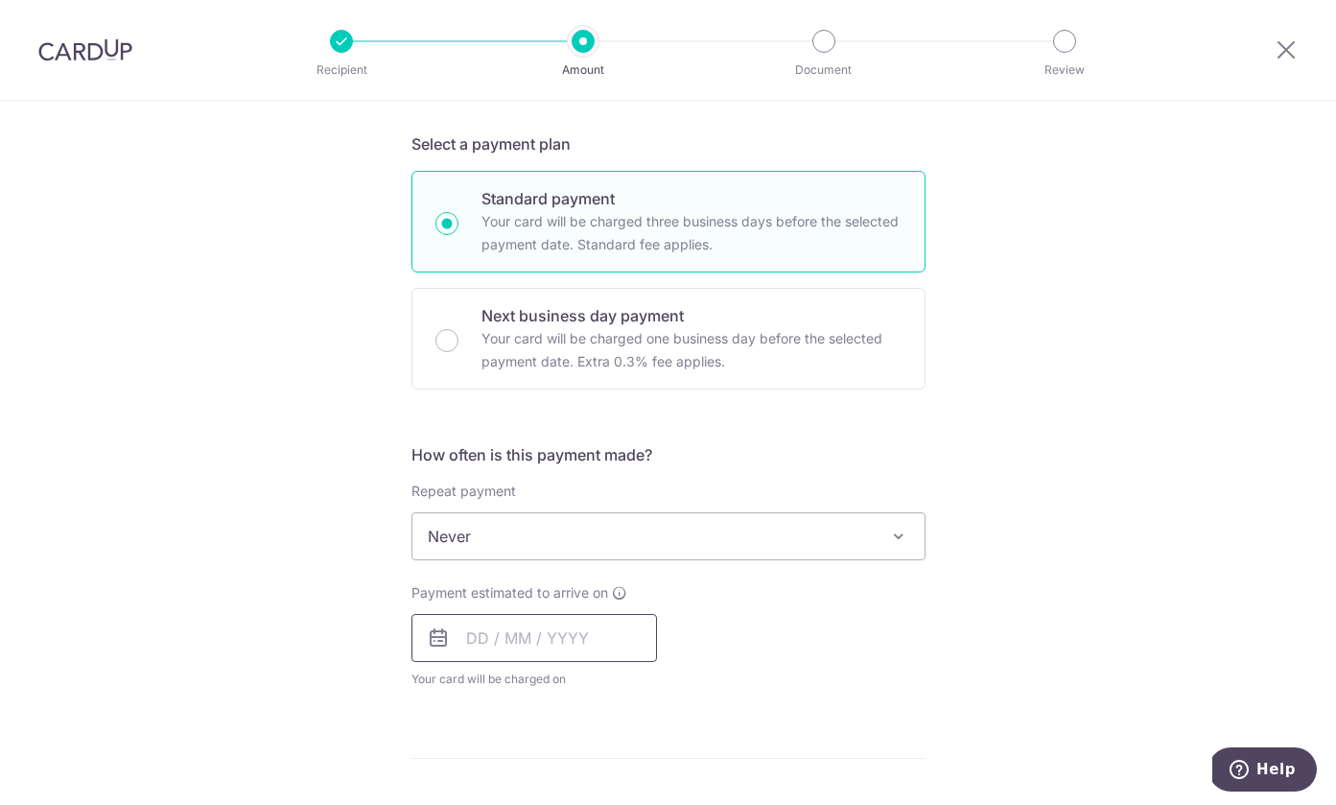
click at [455, 630] on input "text" at bounding box center [535, 638] width 246 height 48
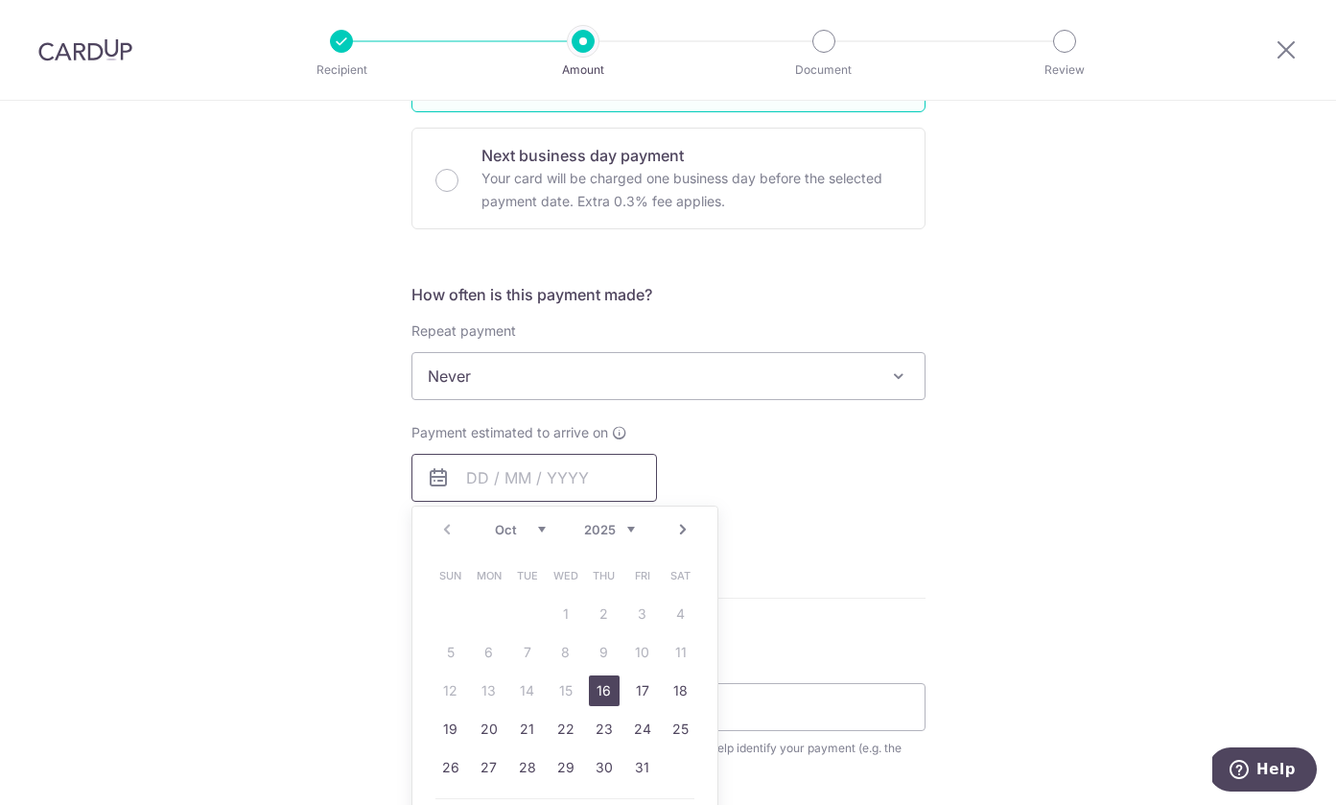
scroll to position [562, 0]
click at [642, 693] on link "17" at bounding box center [642, 688] width 31 height 31
type input "17/10/2025"
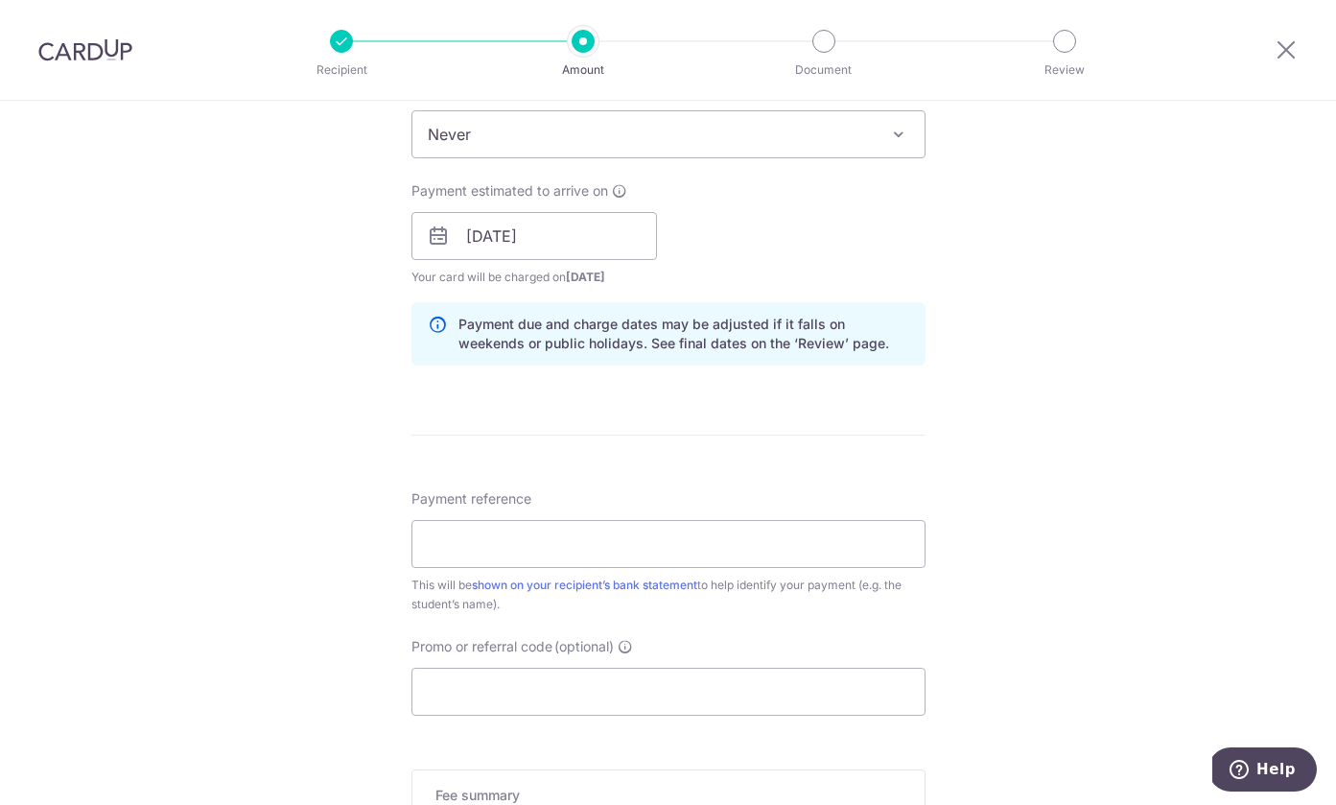
scroll to position [804, 0]
click at [494, 550] on input "Payment reference" at bounding box center [669, 542] width 514 height 48
type input "E25 27598"
click at [456, 691] on input "Promo or referral code (optional)" at bounding box center [669, 690] width 514 height 48
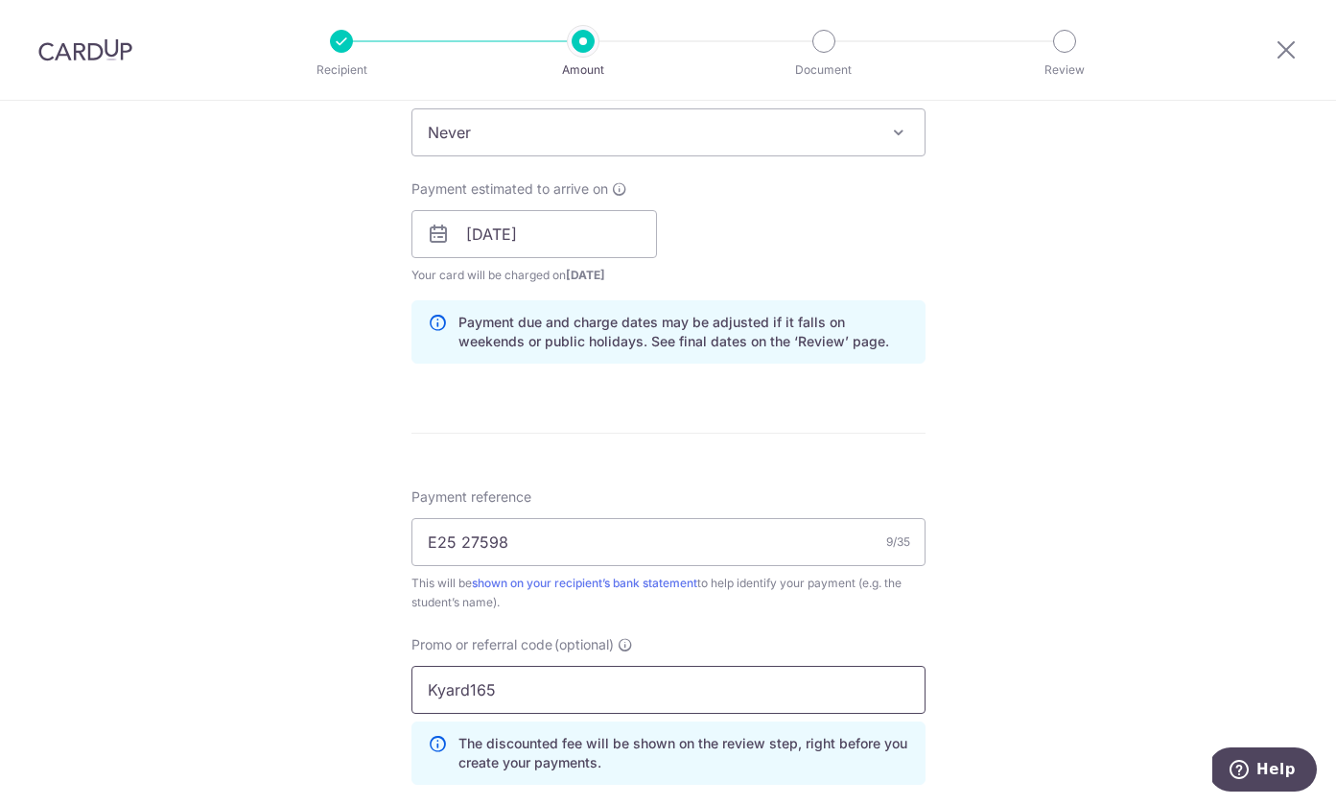
type input "Kyard165"
click at [280, 649] on div "Tell us more about your payment Enter payment amount SGD 20,079.00 20079.00 Sel…" at bounding box center [668, 247] width 1336 height 1900
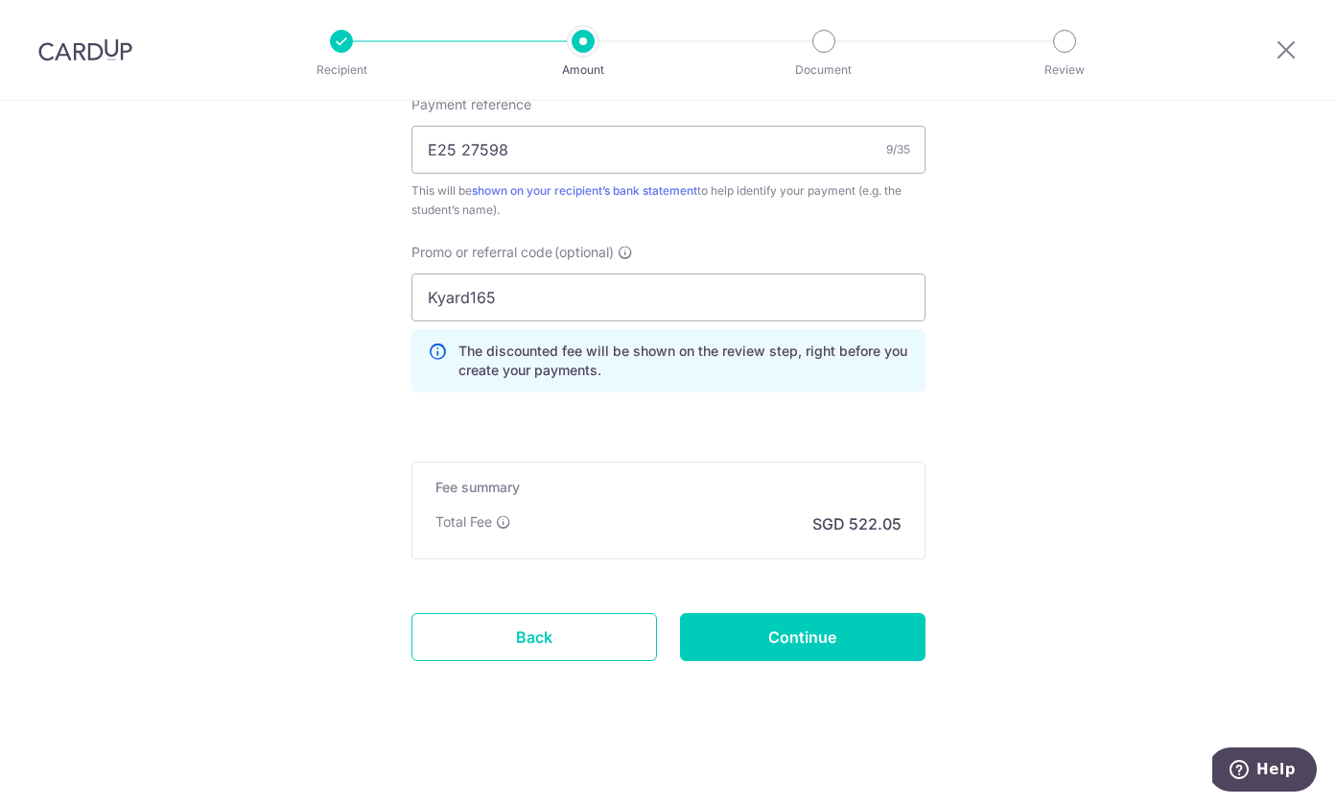
scroll to position [1196, 0]
click at [809, 647] on input "Continue" at bounding box center [803, 637] width 246 height 48
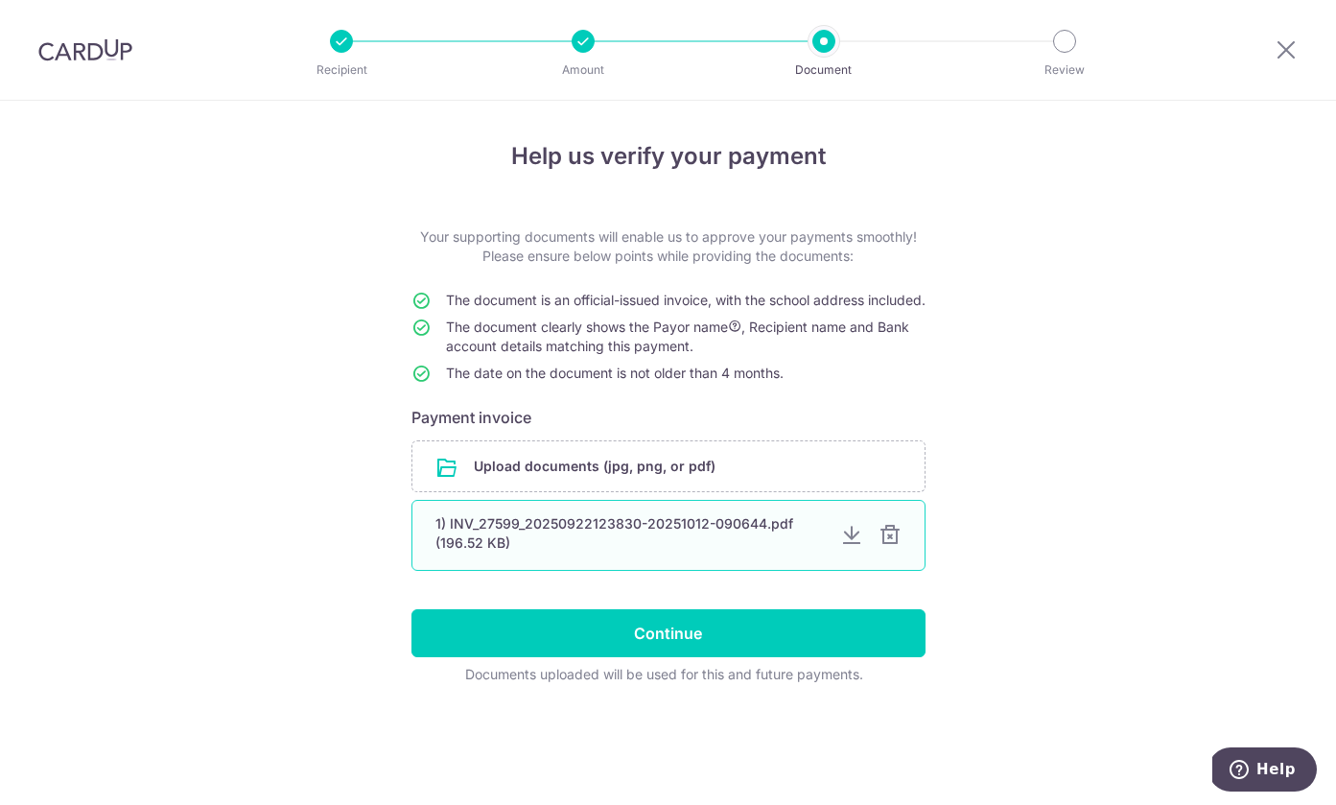
click at [892, 547] on div at bounding box center [890, 535] width 23 height 23
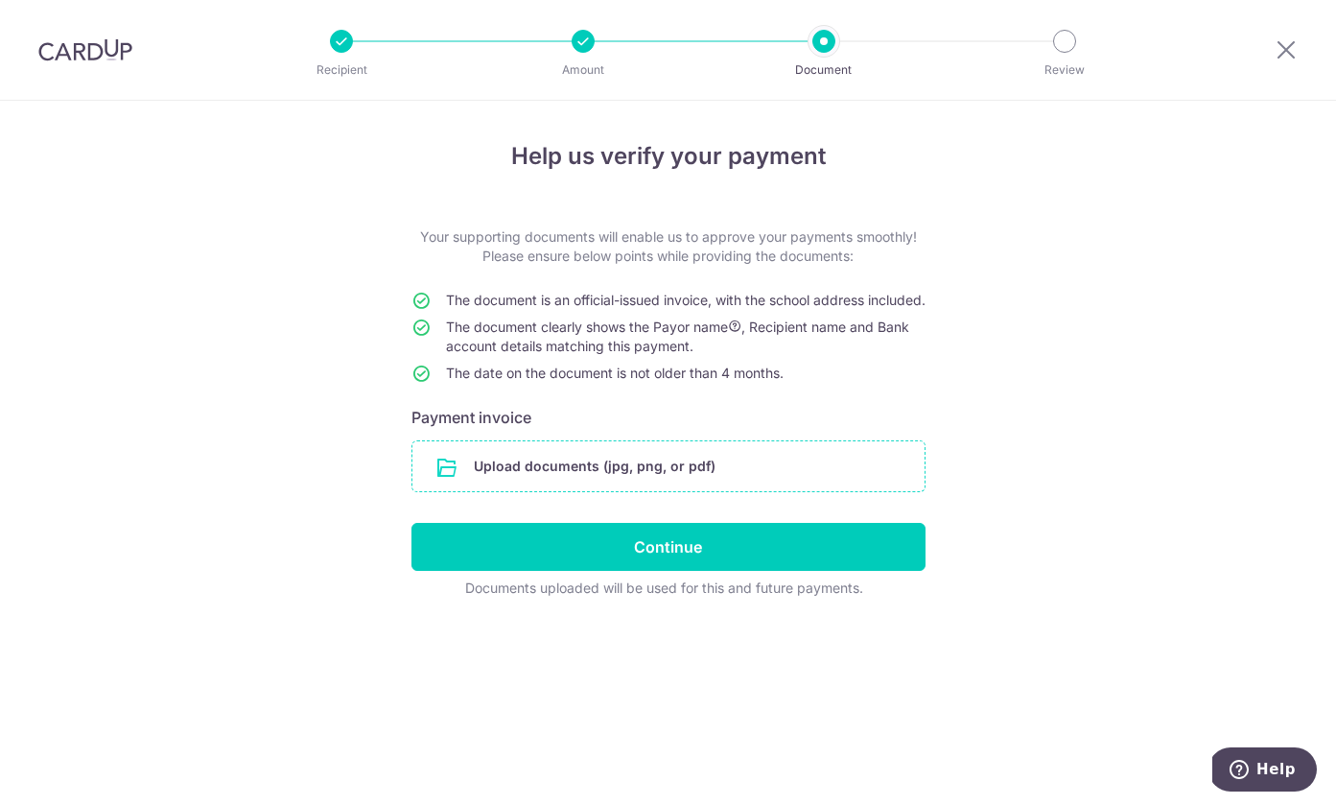
click at [654, 491] on input "file" at bounding box center [669, 466] width 512 height 50
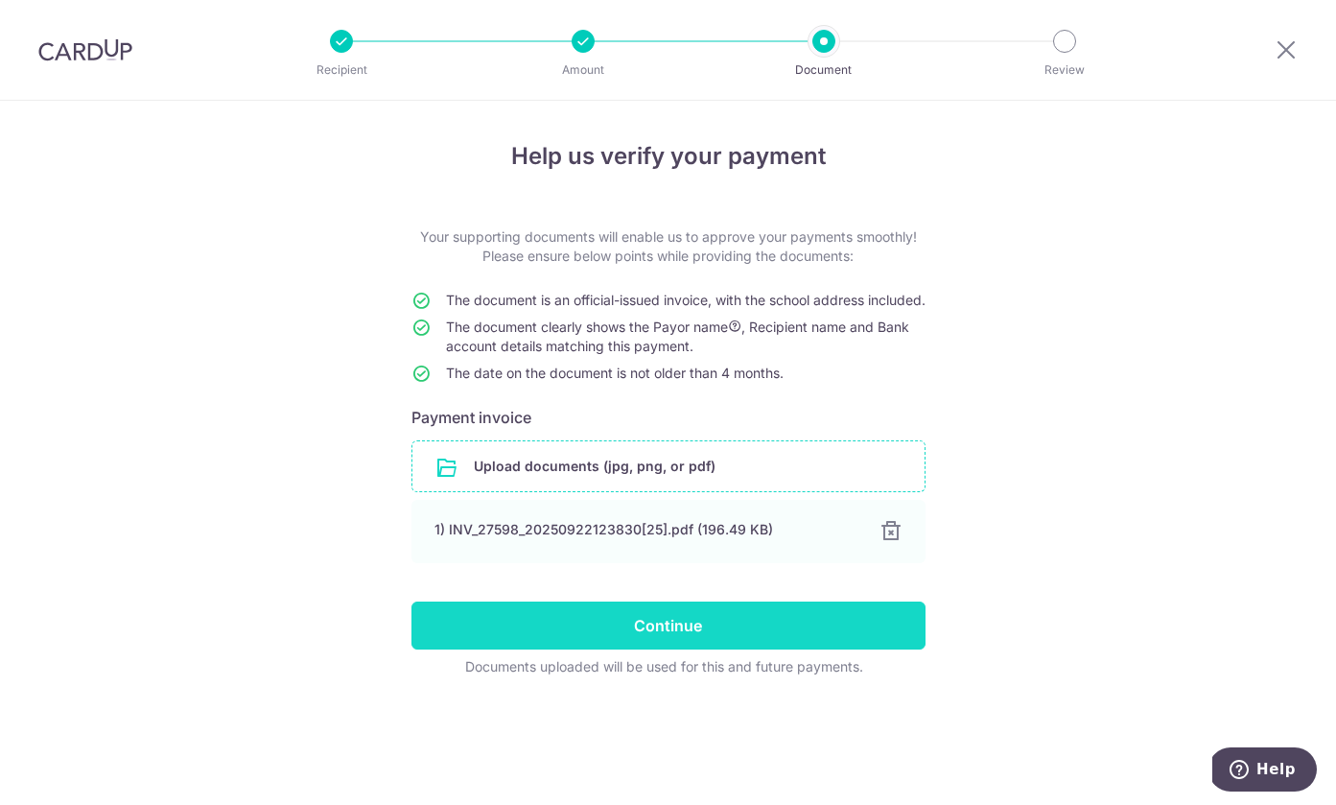
click at [683, 645] on input "Continue" at bounding box center [669, 626] width 514 height 48
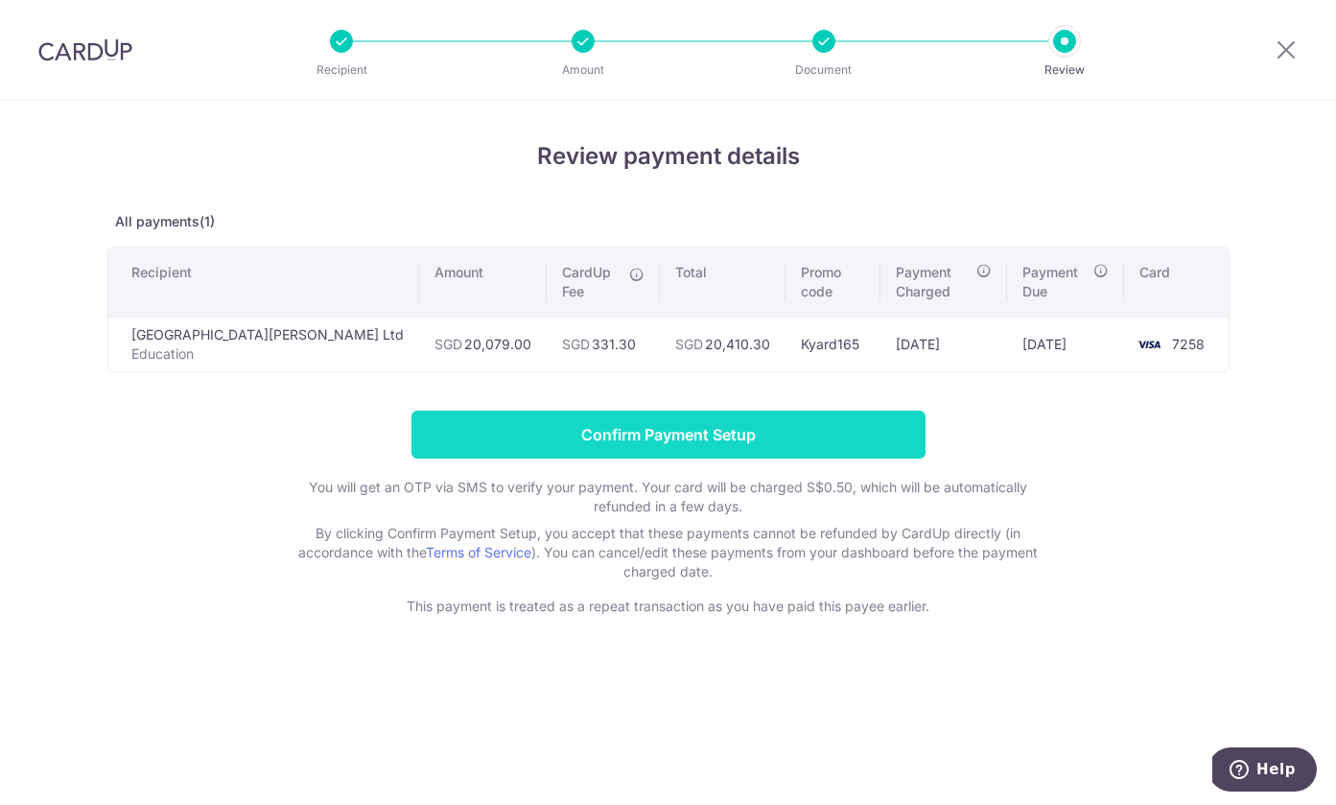
click at [674, 437] on input "Confirm Payment Setup" at bounding box center [669, 435] width 514 height 48
